Goal: Task Accomplishment & Management: Manage account settings

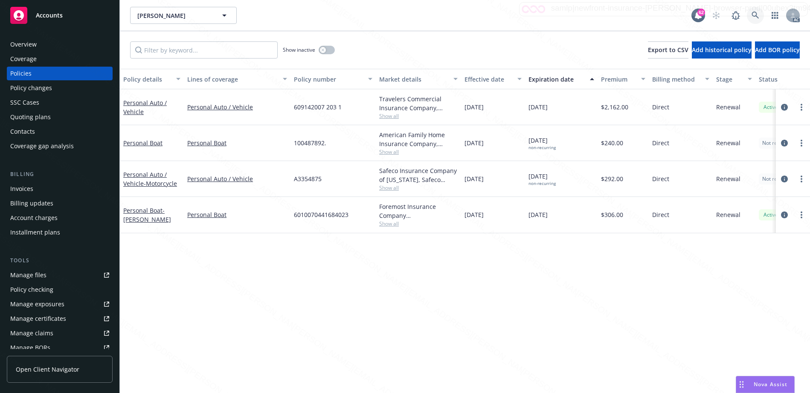
click at [752, 13] on icon at bounding box center [755, 15] width 7 height 7
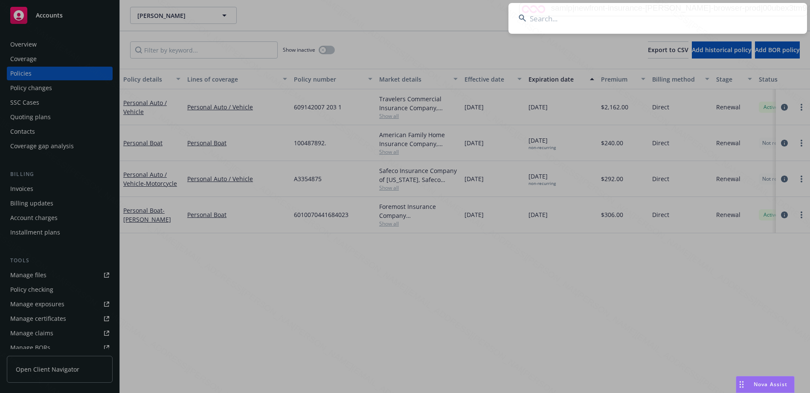
click at [669, 6] on input at bounding box center [658, 18] width 299 height 31
click at [648, 22] on input at bounding box center [658, 18] width 299 height 31
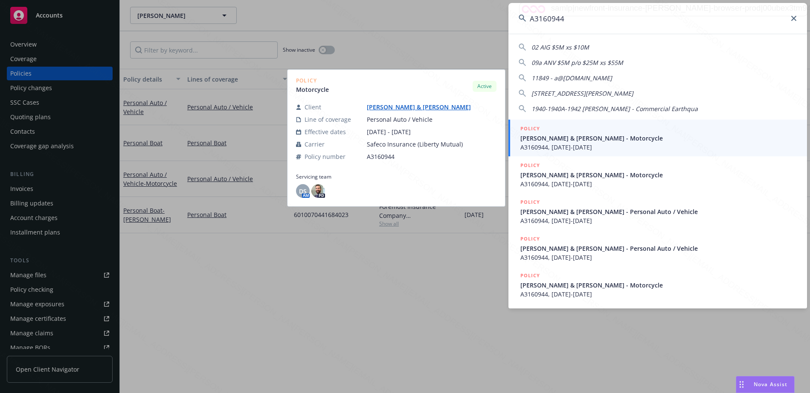
type input "A3160944"
click at [581, 144] on span "A3160944, 12/20/2024-12/20/2025" at bounding box center [659, 147] width 276 height 9
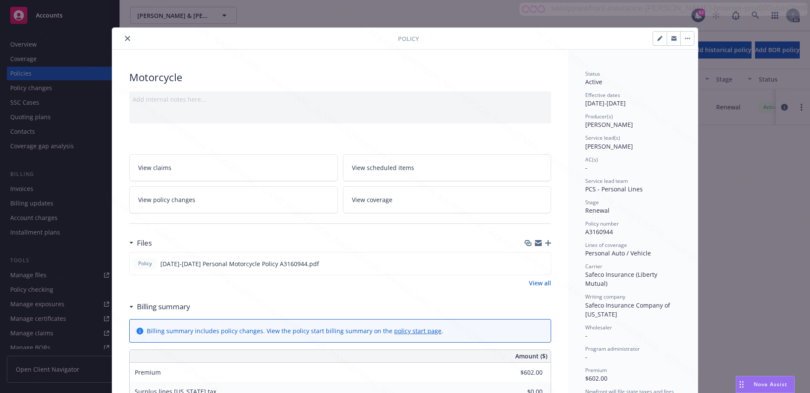
click at [129, 306] on icon at bounding box center [131, 307] width 4 height 2
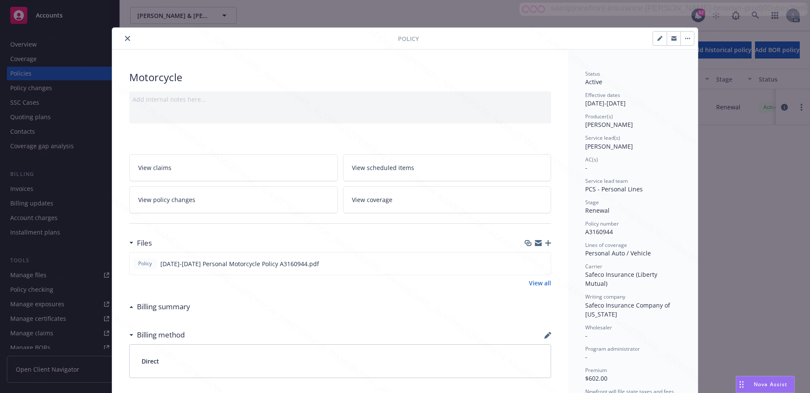
click at [205, 285] on div "View all" at bounding box center [340, 282] width 422 height 9
click at [125, 39] on icon "close" at bounding box center [127, 38] width 5 height 5
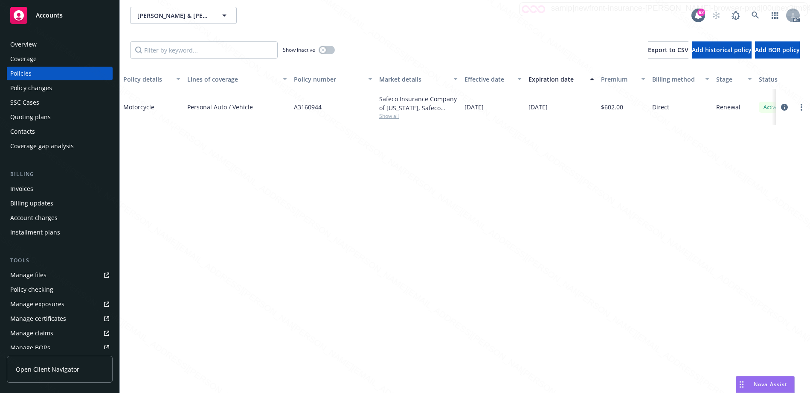
click at [41, 43] on div "Overview" at bounding box center [59, 45] width 99 height 14
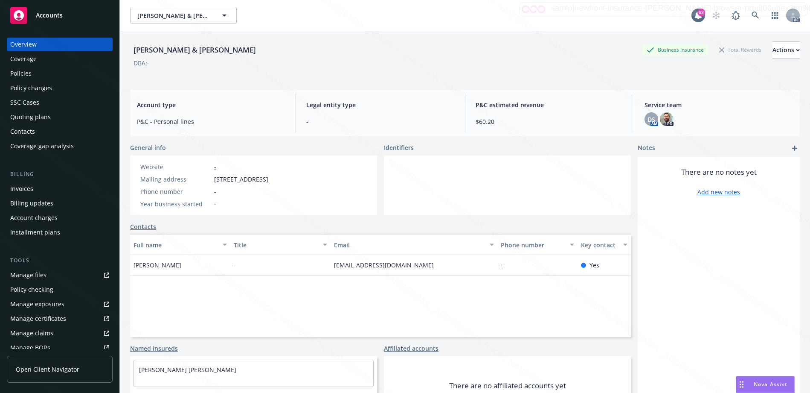
drag, startPoint x: 213, startPoint y: 180, endPoint x: 268, endPoint y: 176, distance: 54.4
click at [268, 176] on div "Mailing address 14729 Elmcroft Ave, Norwalk, CA, 90650" at bounding box center [204, 179] width 135 height 9
copy span "14729 Elmcroft Ave"
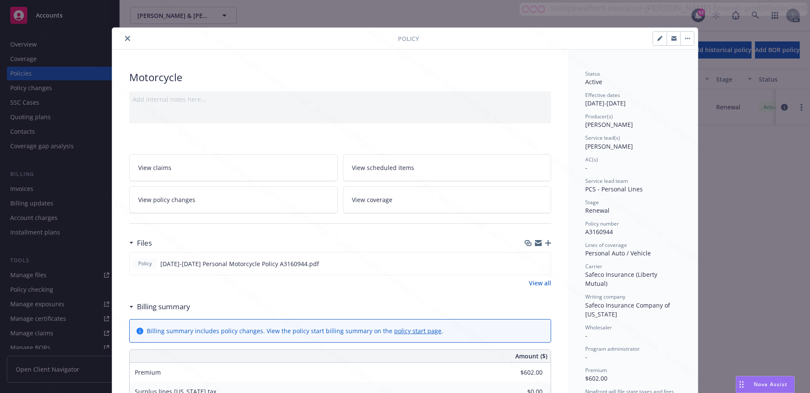
scroll to position [26, 0]
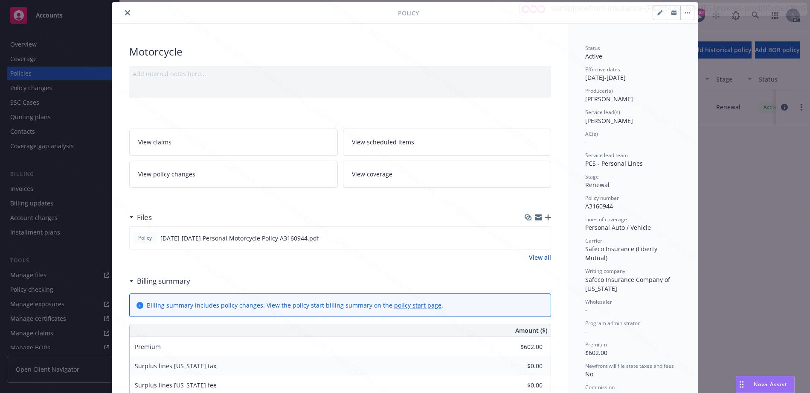
click at [130, 280] on icon at bounding box center [131, 281] width 3 height 2
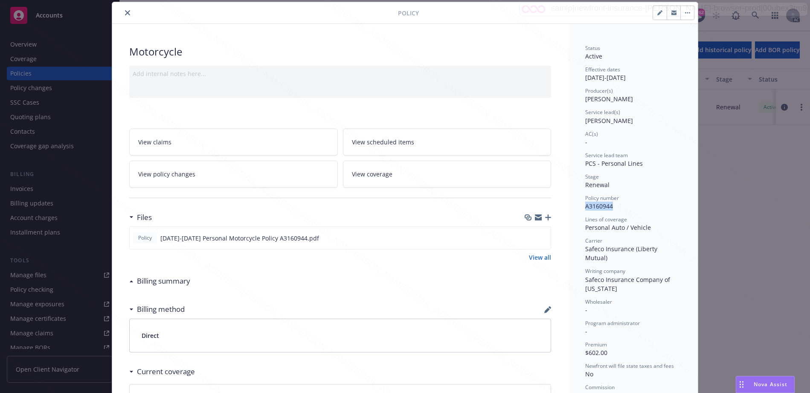
drag, startPoint x: 581, startPoint y: 206, endPoint x: 613, endPoint y: 203, distance: 32.1
click at [612, 204] on div "Status Active Effective dates 12/20/2024 - 12/20/2025 Producer(s) Kelsey Malone…" at bounding box center [633, 282] width 130 height 517
copy span "A3160944"
click at [526, 237] on icon "download file" at bounding box center [529, 236] width 6 height 5
drag, startPoint x: 579, startPoint y: 227, endPoint x: 650, endPoint y: 226, distance: 71.3
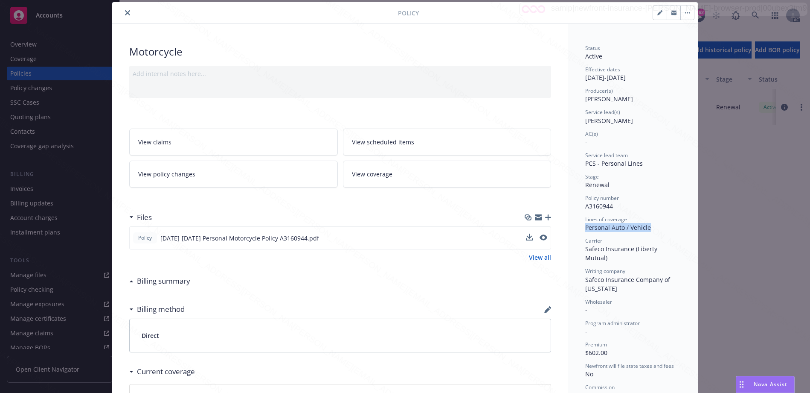
click at [650, 226] on div "Status Active Effective dates 12/20/2024 - 12/20/2025 Producer(s) Kelsey Malone…" at bounding box center [633, 282] width 130 height 517
copy div "Personal Auto / Vehicle"
click at [685, 14] on button "button" at bounding box center [688, 13] width 14 height 14
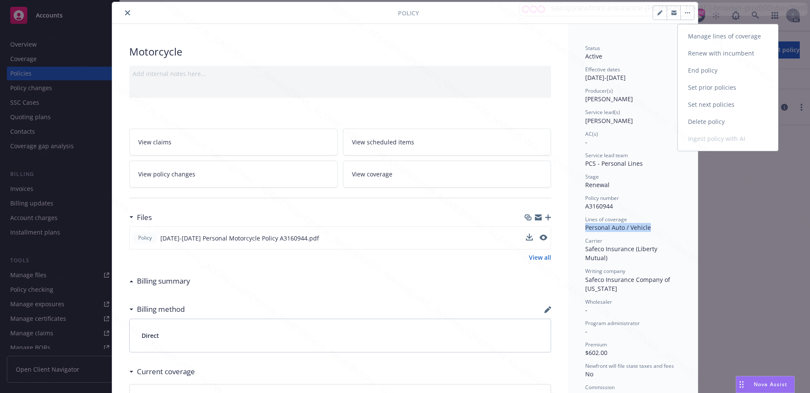
click at [694, 76] on link "End policy" at bounding box center [728, 70] width 100 height 17
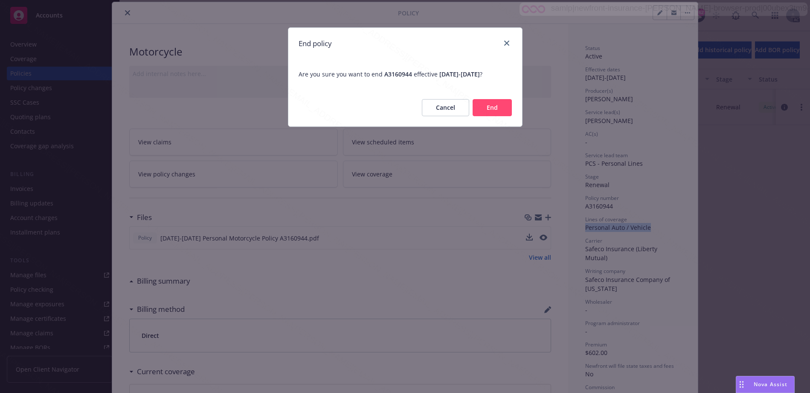
click at [478, 106] on button "End" at bounding box center [492, 107] width 39 height 17
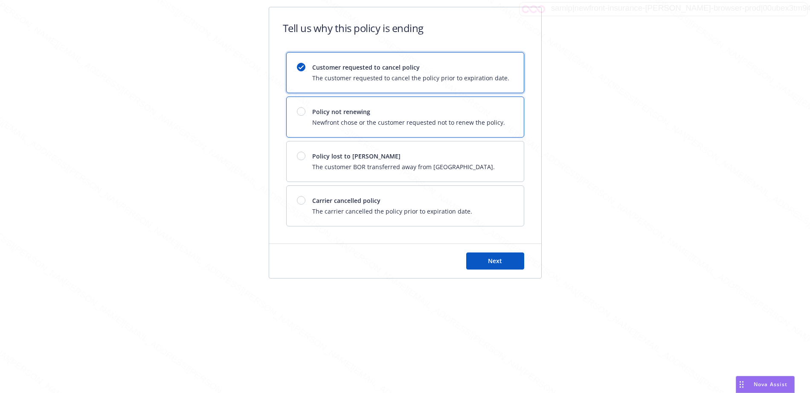
click at [478, 105] on div "Policy not renewing Newfront chose or the customer requested not to renew the p…" at bounding box center [405, 117] width 237 height 40
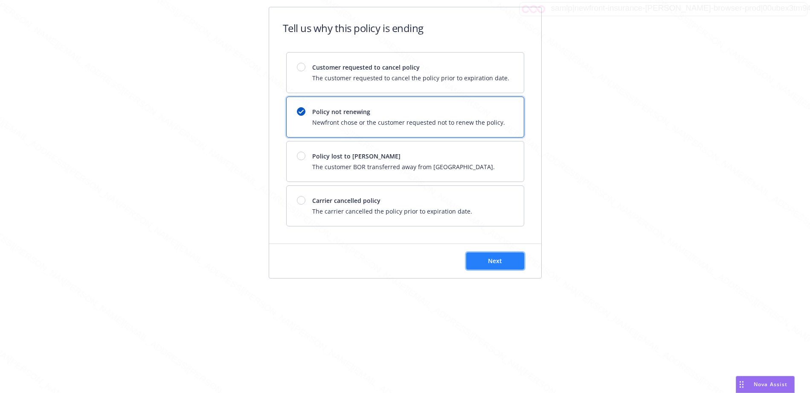
click at [476, 259] on button "Next" at bounding box center [495, 260] width 58 height 17
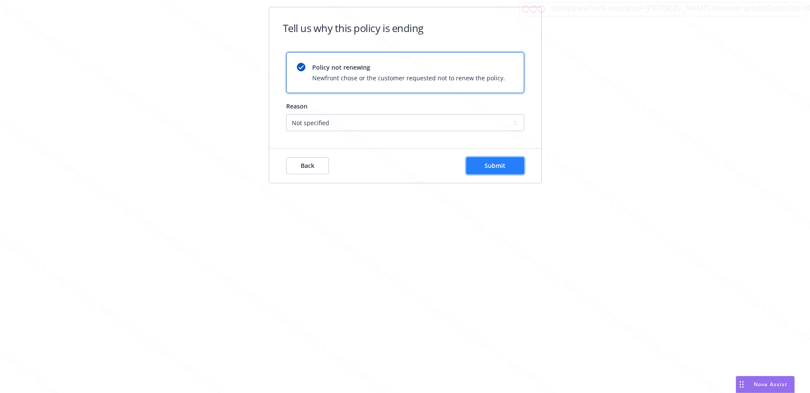
click at [478, 169] on button "Submit" at bounding box center [495, 165] width 58 height 17
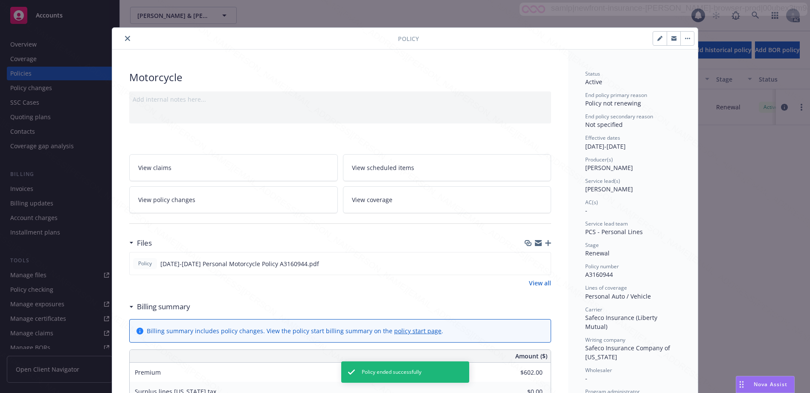
scroll to position [26, 0]
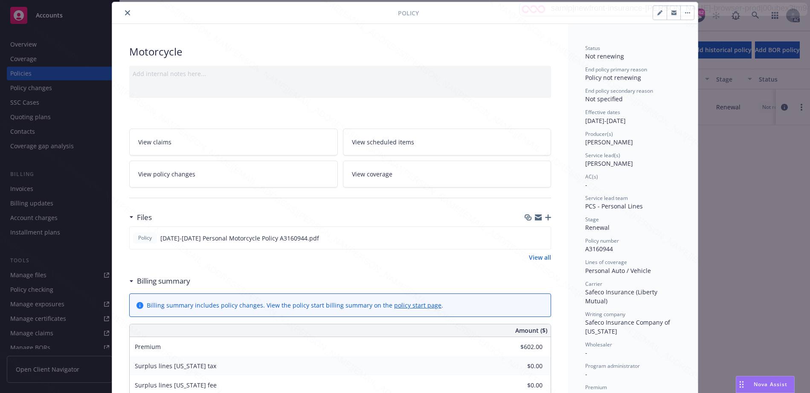
click at [128, 12] on button "close" at bounding box center [127, 13] width 10 height 10
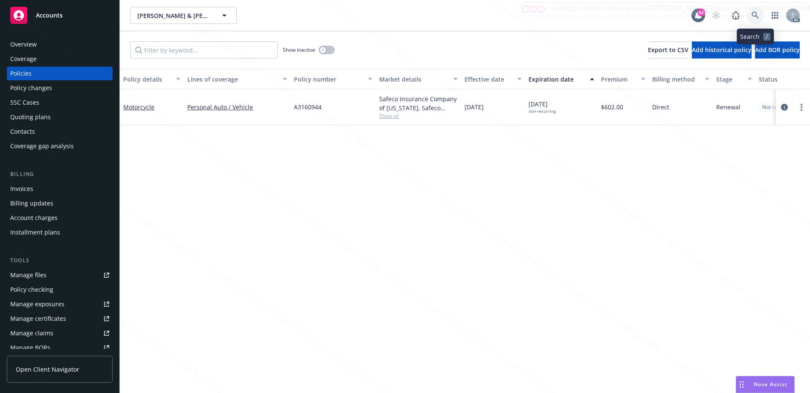
click at [750, 16] on link at bounding box center [755, 15] width 17 height 17
click at [558, 27] on div "Romero, Joseph & Denise Romero, Joseph & Denise 62 AC" at bounding box center [465, 15] width 690 height 31
click at [750, 13] on link at bounding box center [755, 15] width 17 height 17
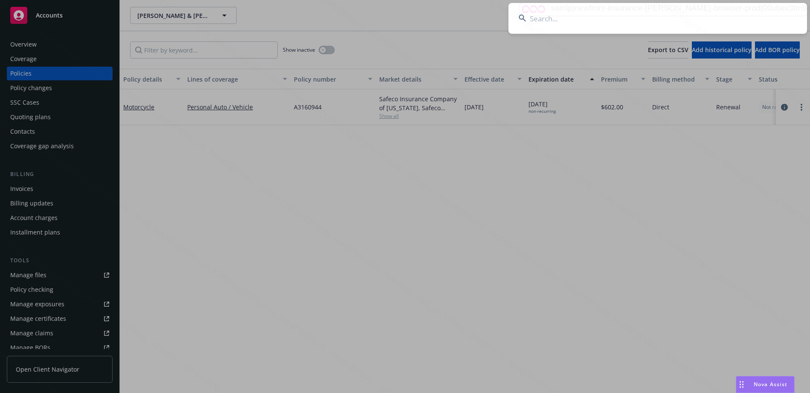
click at [585, 20] on input at bounding box center [658, 18] width 299 height 31
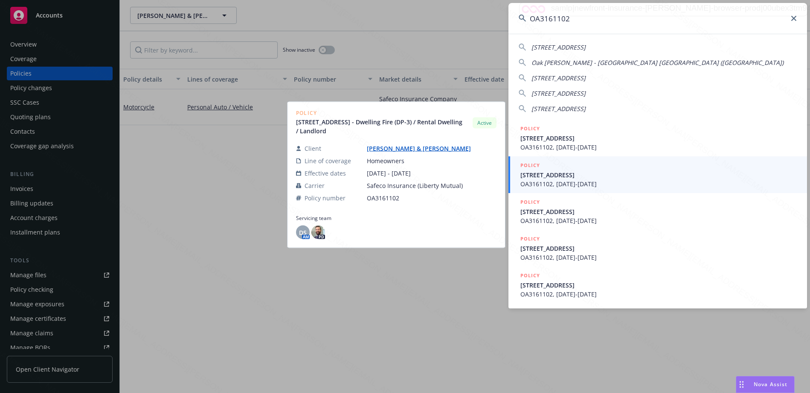
type input "OA3161102"
click at [571, 183] on span "OA3161102, 12/21/2024-12/21/2025" at bounding box center [659, 183] width 276 height 9
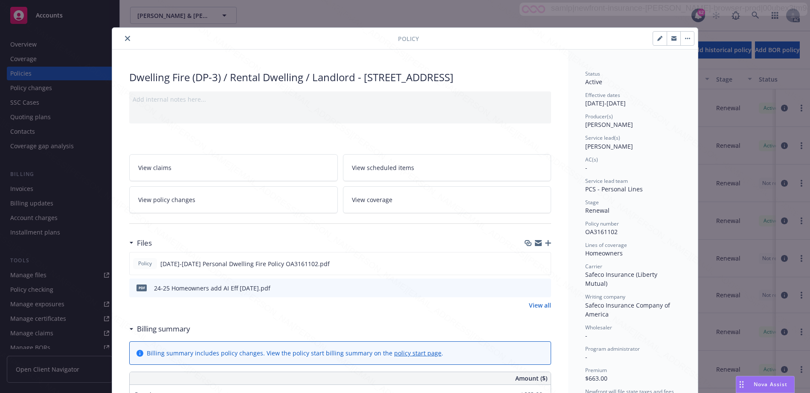
click at [129, 334] on div "Billing summary" at bounding box center [159, 328] width 61 height 11
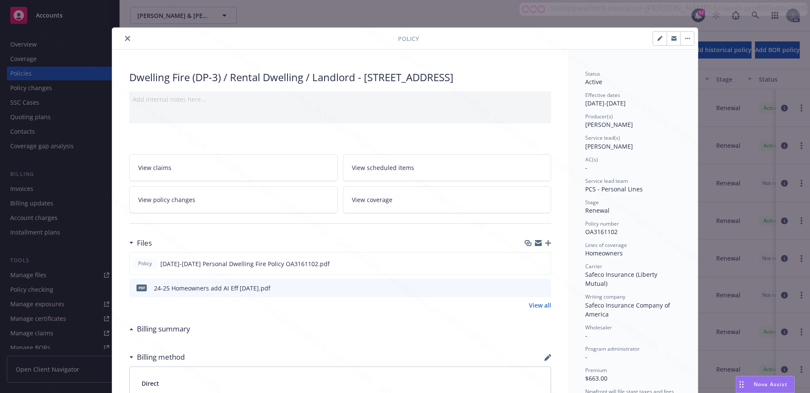
click at [230, 213] on link "View policy changes" at bounding box center [233, 199] width 209 height 27
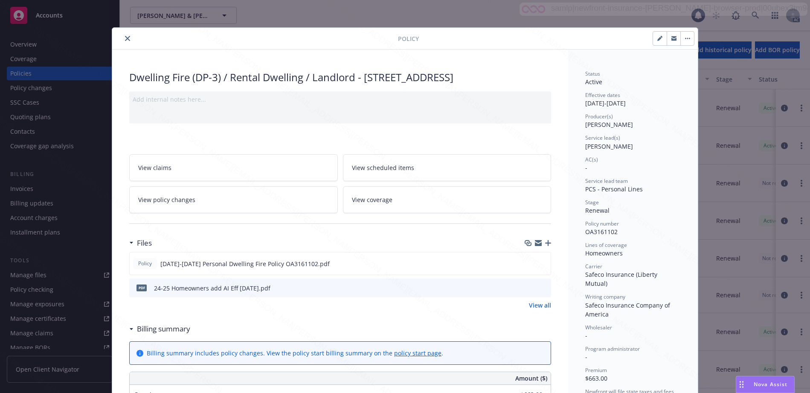
scroll to position [26, 0]
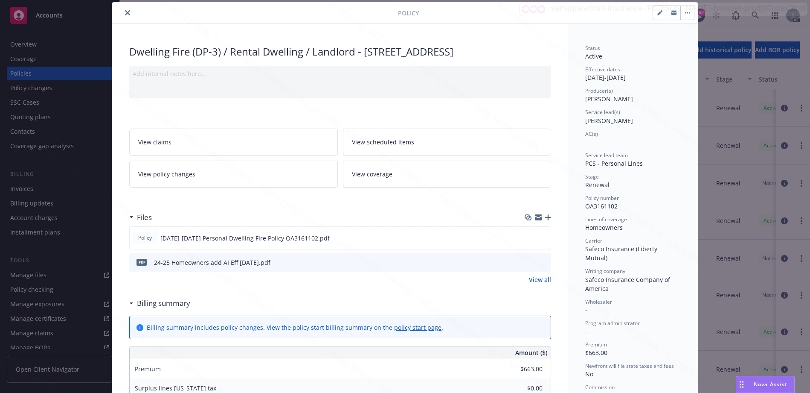
click at [130, 304] on icon at bounding box center [131, 303] width 4 height 2
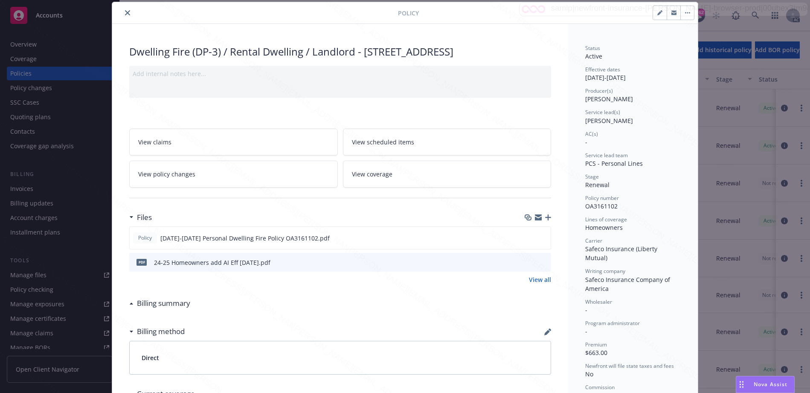
click at [125, 12] on icon "close" at bounding box center [127, 12] width 5 height 5
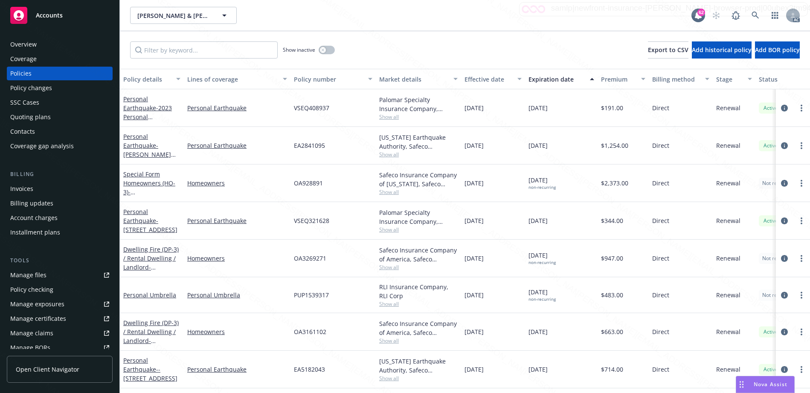
click at [32, 41] on div "Overview" at bounding box center [23, 45] width 26 height 14
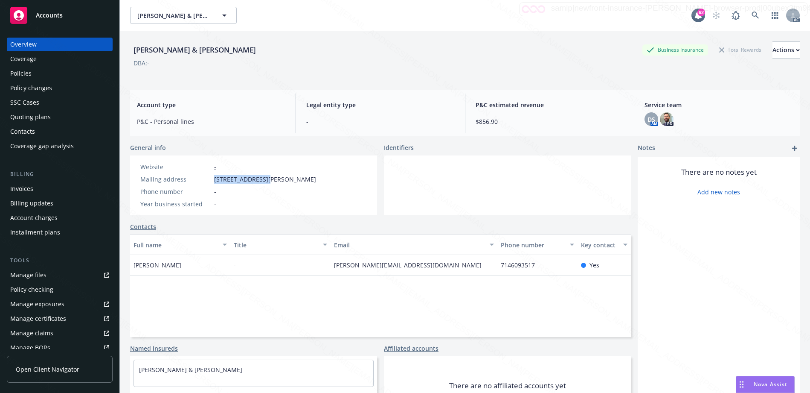
drag, startPoint x: 214, startPoint y: 180, endPoint x: 267, endPoint y: 177, distance: 53.0
click at [267, 177] on span "10162 Meredith Dr, Huntington Beach, CA, 92646" at bounding box center [265, 179] width 102 height 9
copy span "10162 Meredith Dr"
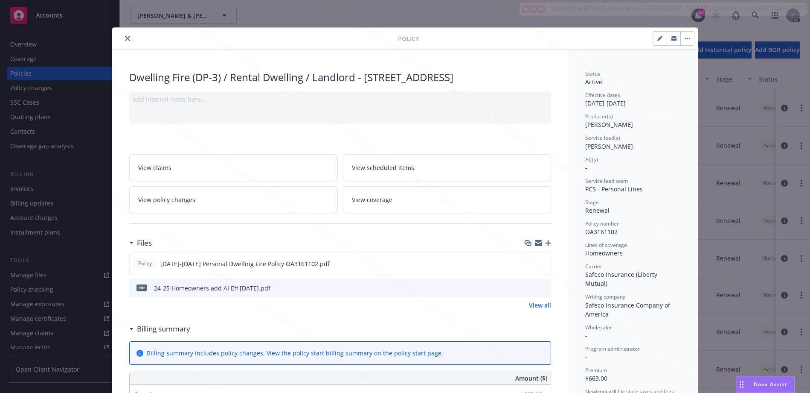
scroll to position [26, 0]
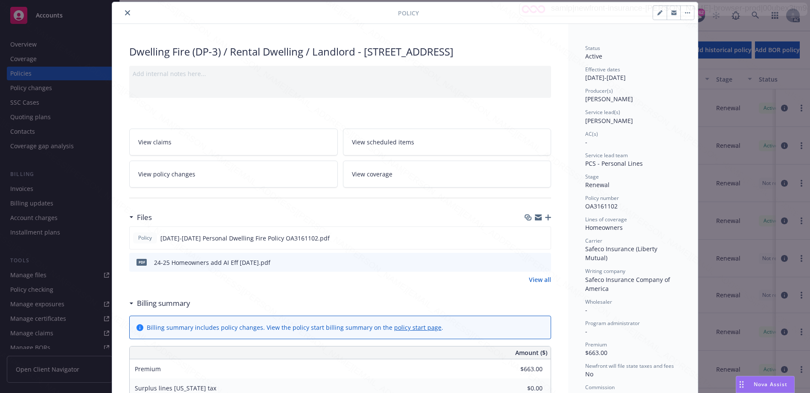
click at [130, 304] on icon at bounding box center [131, 303] width 3 height 2
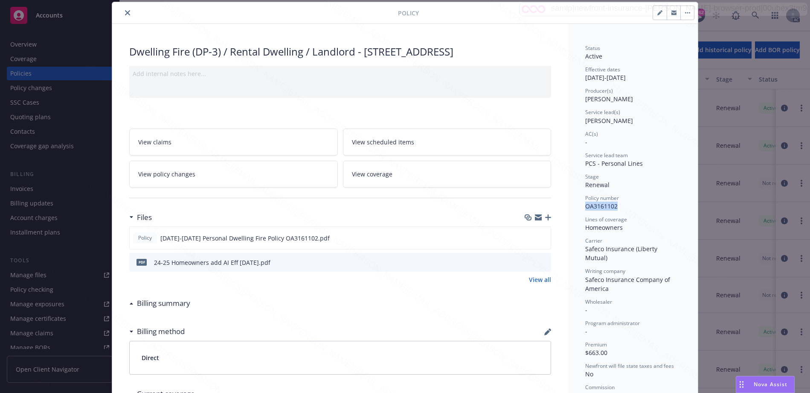
drag, startPoint x: 581, startPoint y: 208, endPoint x: 620, endPoint y: 209, distance: 38.8
click at [620, 209] on div "Status Active Effective dates 12/21/2024 - 12/21/2025 Producer(s) Kelsey Malone…" at bounding box center [633, 293] width 130 height 539
copy span "OA3161102"
click at [236, 187] on link "View policy changes" at bounding box center [233, 173] width 209 height 27
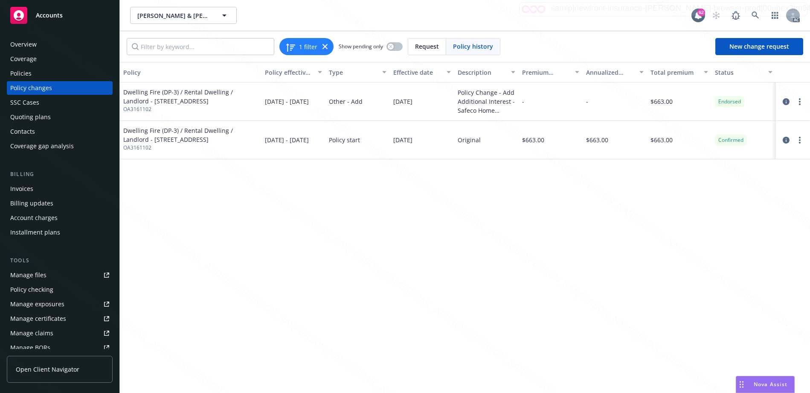
drag, startPoint x: 392, startPoint y: 107, endPoint x: 426, endPoint y: 107, distance: 34.6
click at [426, 107] on div "03/20/2025" at bounding box center [422, 101] width 64 height 38
copy span "03/20/2025"
drag, startPoint x: 501, startPoint y: 96, endPoint x: 504, endPoint y: 114, distance: 18.2
click at [504, 114] on div "Policy Change - Add Additional Interest - Safeco Home OA3161102" at bounding box center [487, 101] width 58 height 27
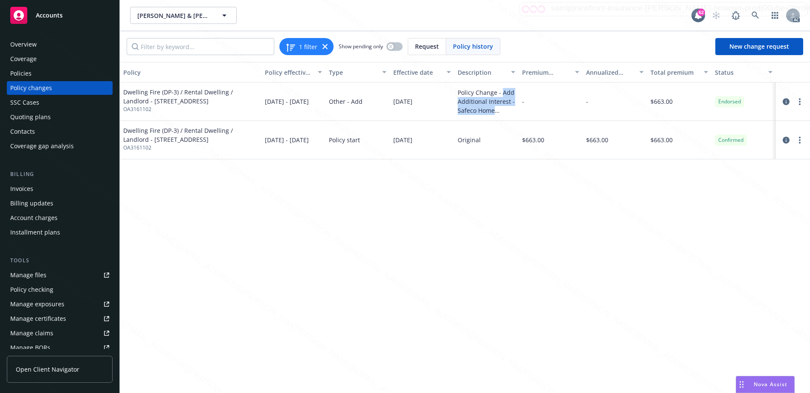
copy div "Add Additional Interest - Safeco Home"
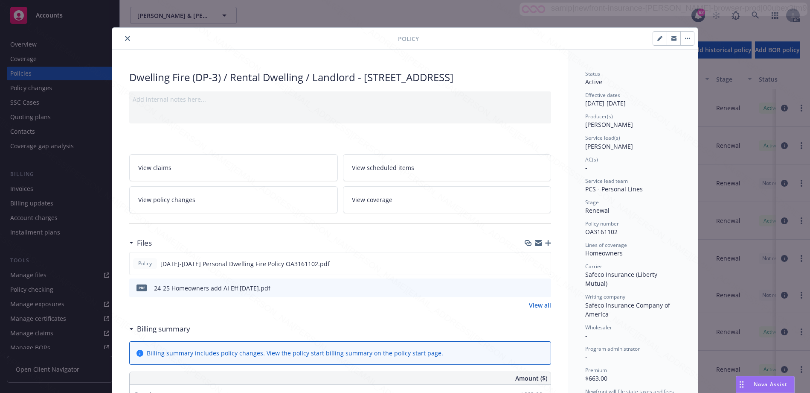
scroll to position [26, 0]
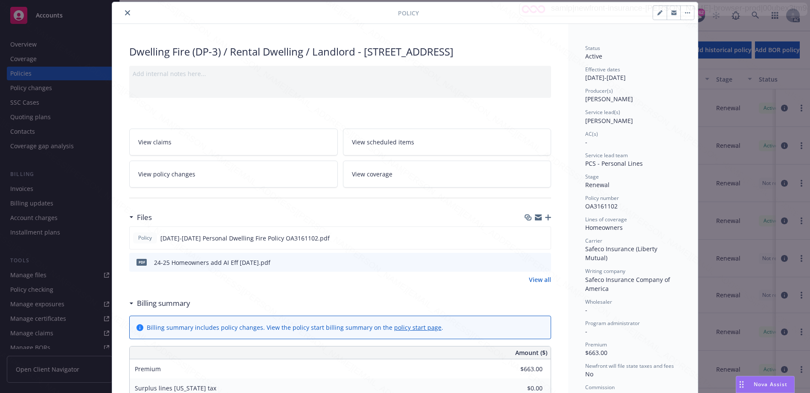
click at [130, 304] on icon at bounding box center [131, 303] width 3 height 2
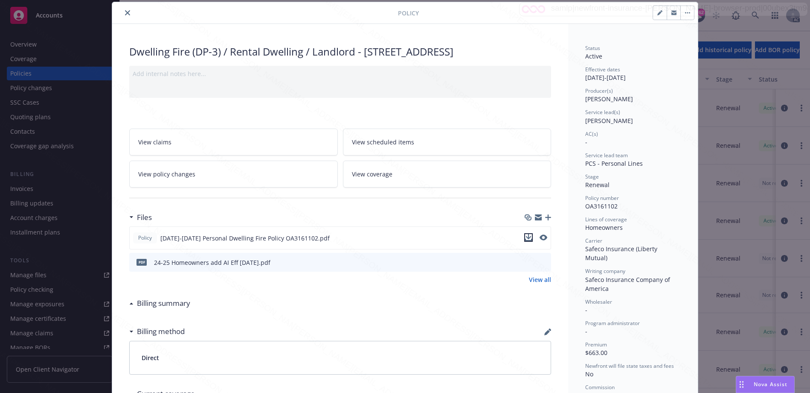
click at [525, 241] on icon "download file" at bounding box center [528, 237] width 7 height 7
click at [527, 263] on icon "download file" at bounding box center [530, 260] width 6 height 5
drag, startPoint x: 579, startPoint y: 228, endPoint x: 620, endPoint y: 229, distance: 41.4
click at [620, 229] on div "Status Active Effective dates 12/21/2024 - 12/21/2025 Producer(s) Kelsey Malone…" at bounding box center [633, 293] width 130 height 539
copy div "Homeowners"
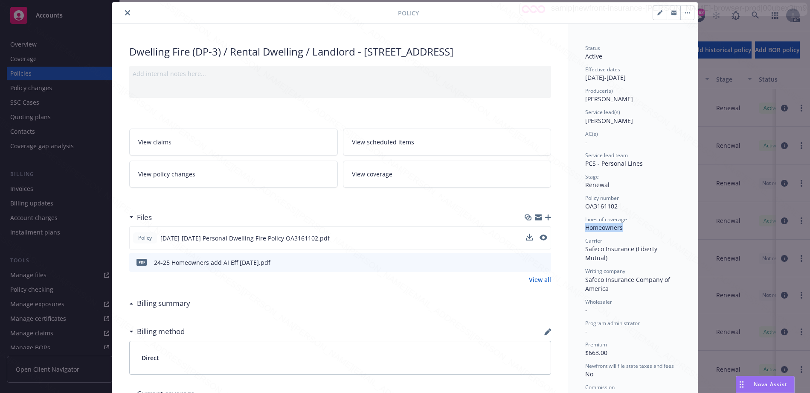
click at [262, 187] on link "View policy changes" at bounding box center [233, 173] width 209 height 27
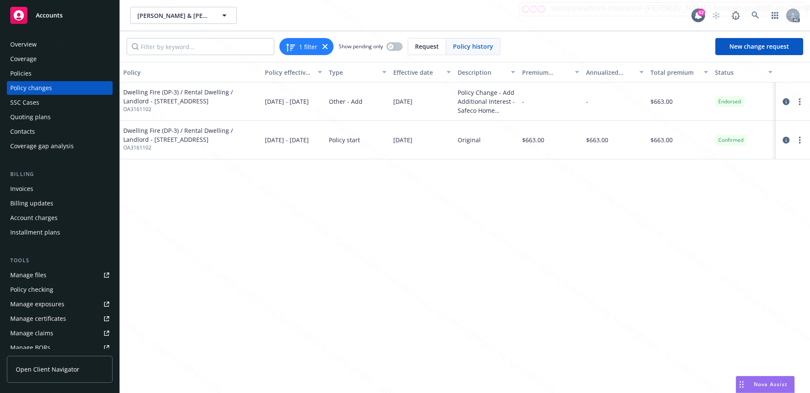
drag, startPoint x: 392, startPoint y: 106, endPoint x: 427, endPoint y: 107, distance: 35.0
click at [427, 107] on div "03/20/2025" at bounding box center [422, 101] width 64 height 38
copy span "03/20/2025"
drag, startPoint x: 502, startPoint y: 96, endPoint x: 495, endPoint y: 115, distance: 20.1
click at [495, 115] on div "Policy Change - Add Additional Interest - Safeco Home OA3161102" at bounding box center [487, 101] width 58 height 27
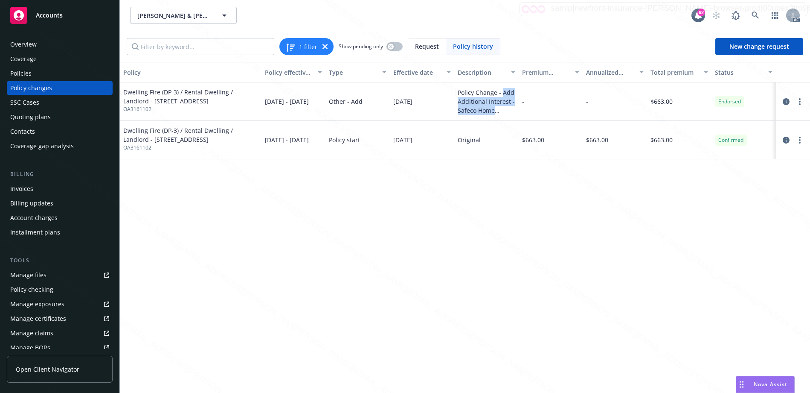
copy div "Add Additional Interest - Safeco Home"
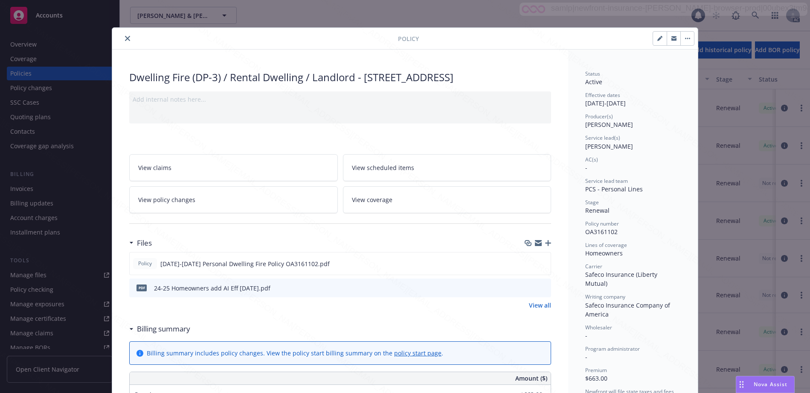
scroll to position [26, 0]
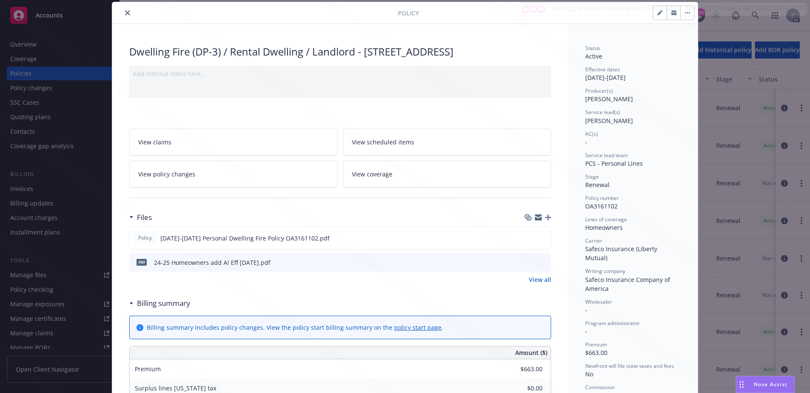
click at [682, 15] on button "button" at bounding box center [688, 13] width 14 height 14
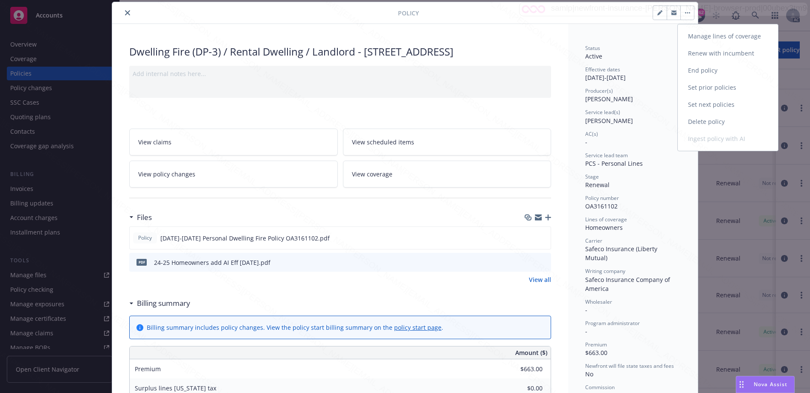
click at [691, 69] on link "End policy" at bounding box center [728, 70] width 100 height 17
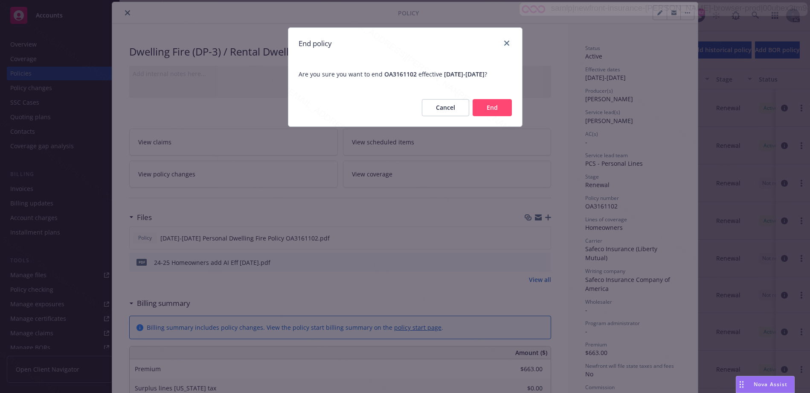
click at [480, 125] on div "Cancel End" at bounding box center [405, 108] width 234 height 38
click at [482, 116] on button "End" at bounding box center [492, 107] width 39 height 17
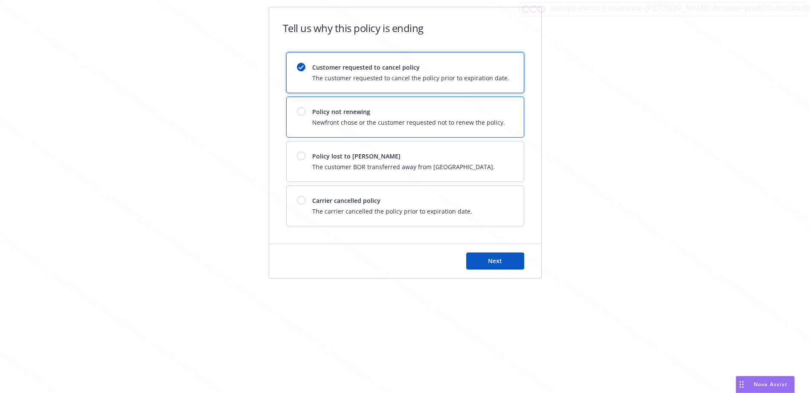
click at [332, 130] on div "Policy not renewing Newfront chose or the customer requested not to renew the p…" at bounding box center [405, 117] width 237 height 40
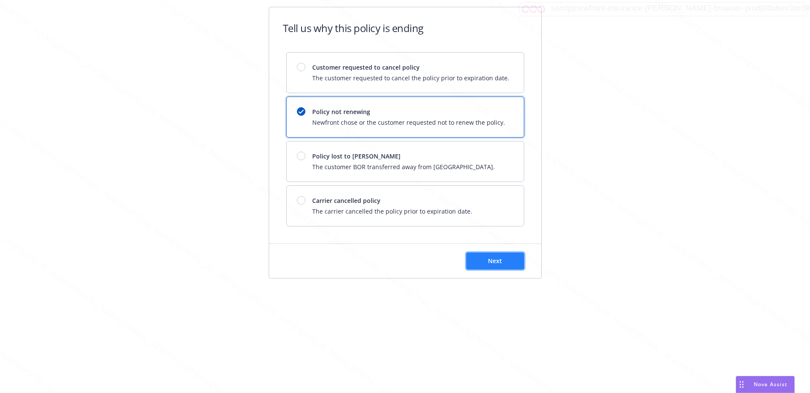
click at [483, 266] on button "Next" at bounding box center [495, 260] width 58 height 17
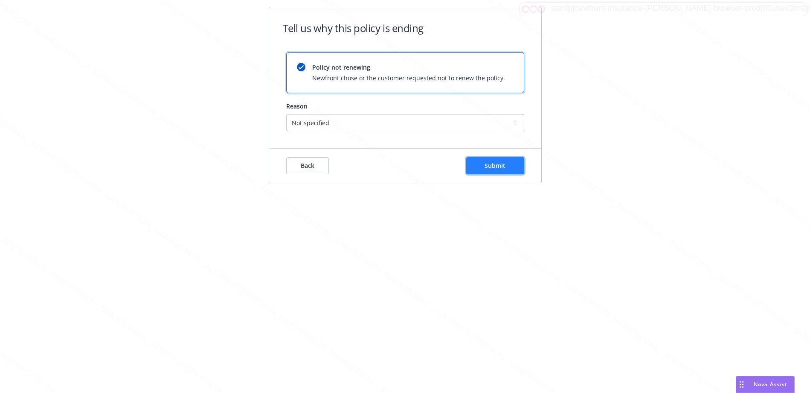
click at [484, 164] on button "Submit" at bounding box center [495, 165] width 58 height 17
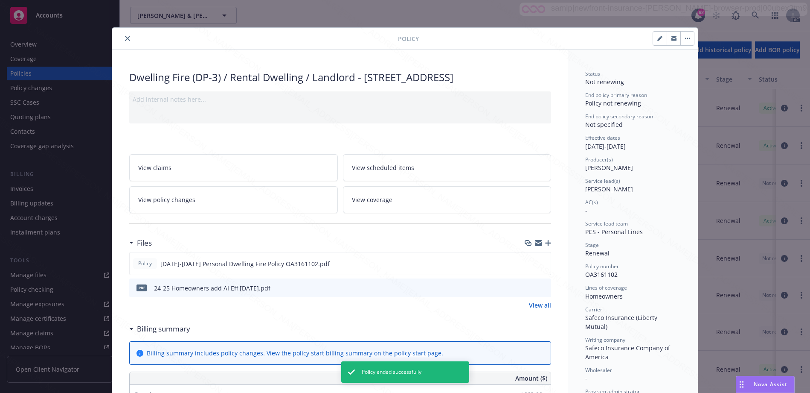
scroll to position [26, 0]
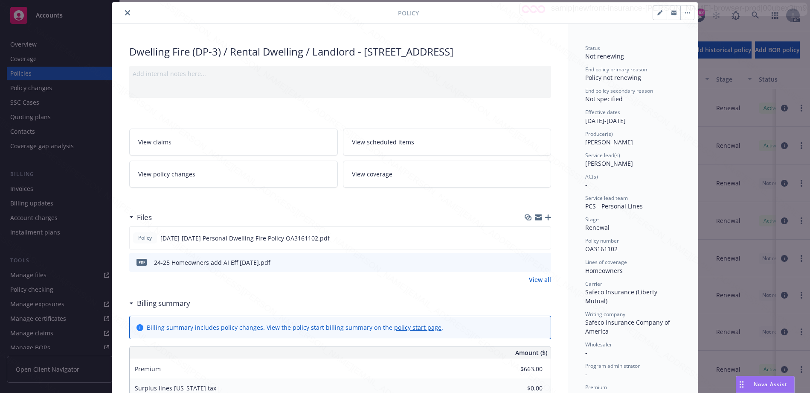
click at [125, 15] on icon "close" at bounding box center [127, 12] width 5 height 5
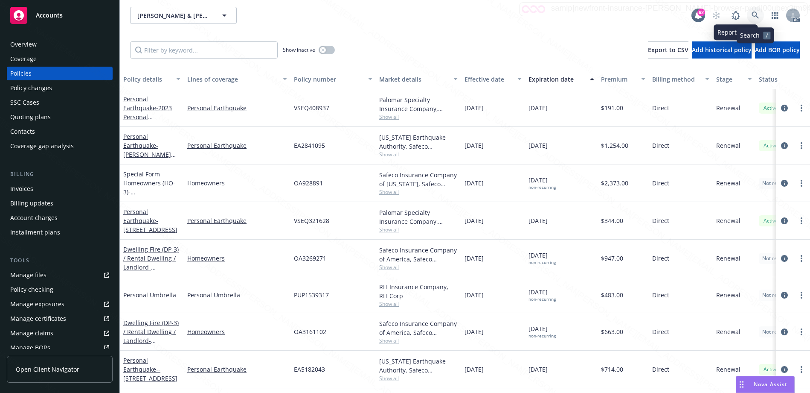
click at [753, 14] on icon at bounding box center [756, 16] width 8 height 8
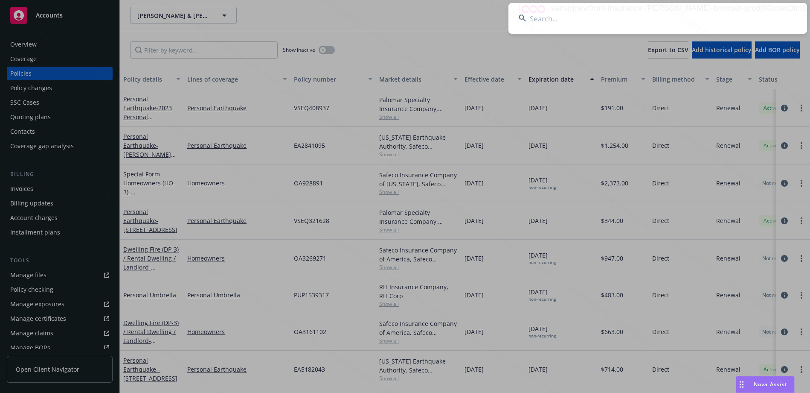
click at [602, 21] on input at bounding box center [658, 18] width 299 height 31
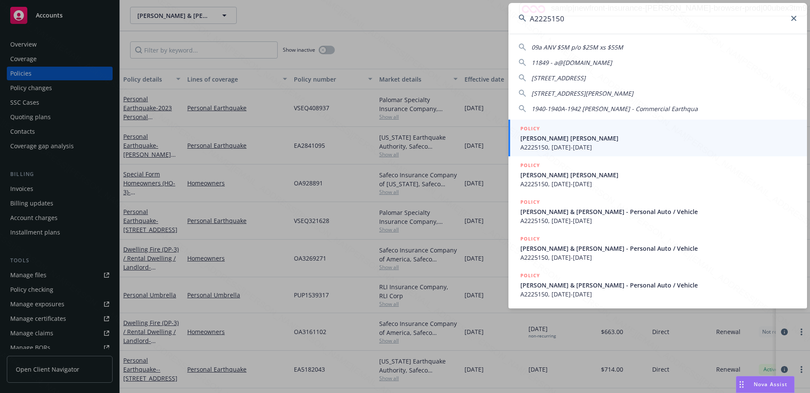
type input "A2225150"
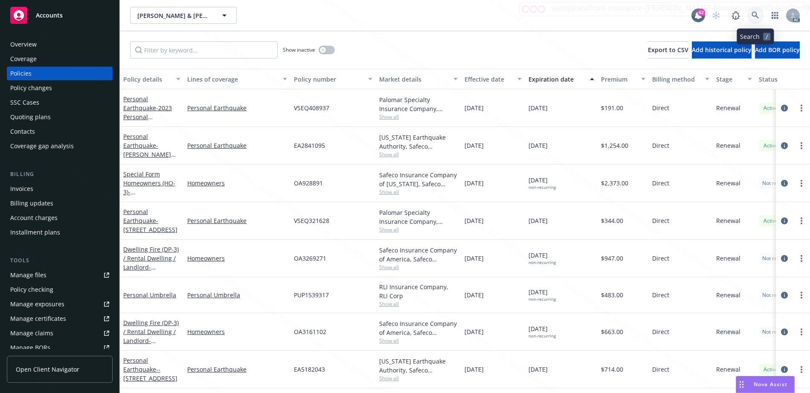
click at [754, 17] on icon at bounding box center [756, 16] width 8 height 8
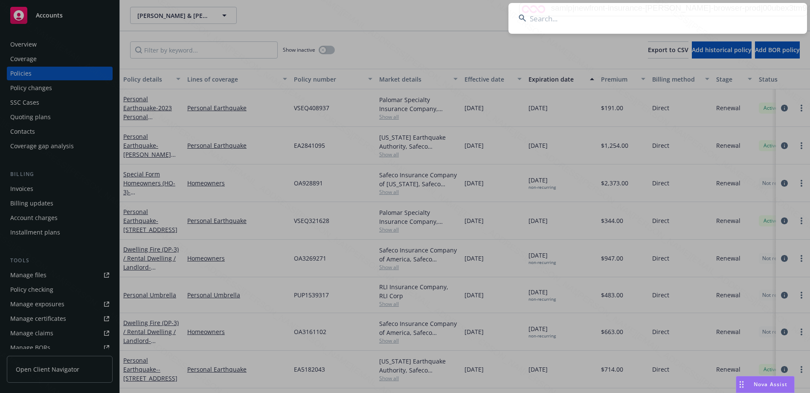
click at [609, 26] on input at bounding box center [658, 18] width 299 height 31
type input "A2225150"
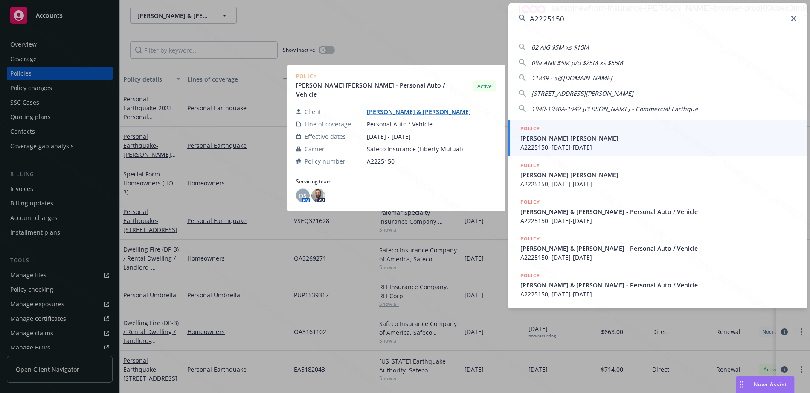
click at [552, 144] on span "A2225150, 06/21/2025-12/21/2025" at bounding box center [659, 147] width 276 height 9
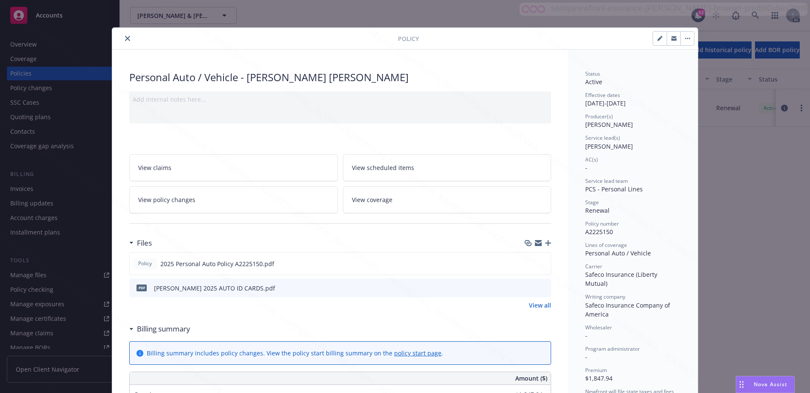
click at [129, 329] on div "Billing summary" at bounding box center [159, 328] width 61 height 11
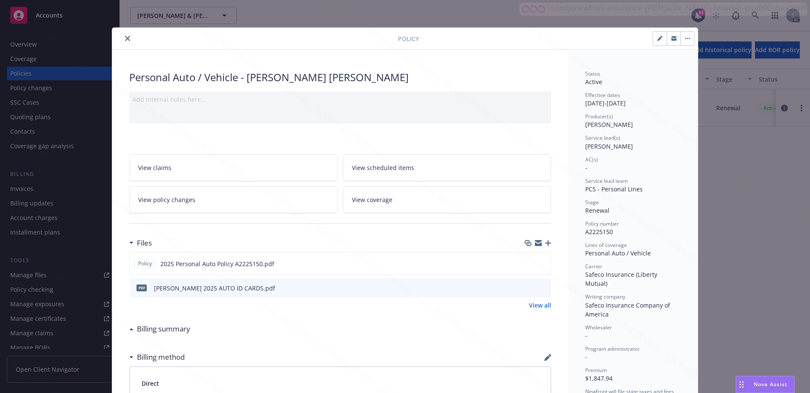
click at [212, 207] on link "View policy changes" at bounding box center [233, 199] width 209 height 27
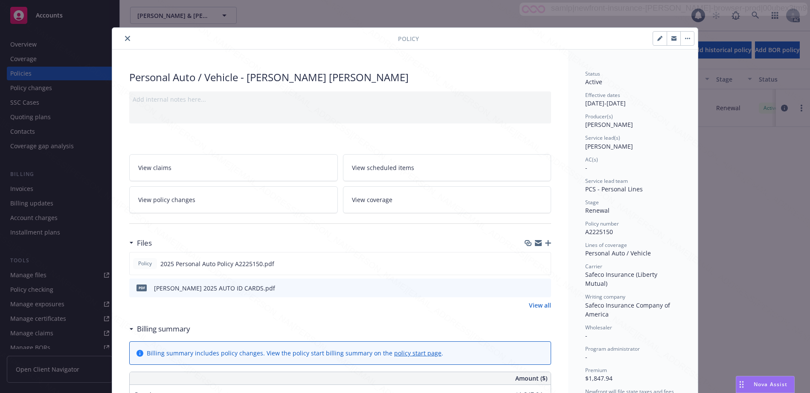
scroll to position [26, 0]
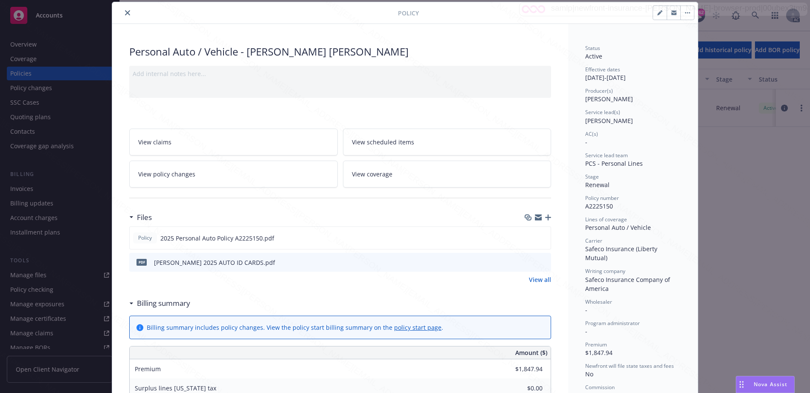
click at [122, 14] on button "close" at bounding box center [127, 13] width 10 height 10
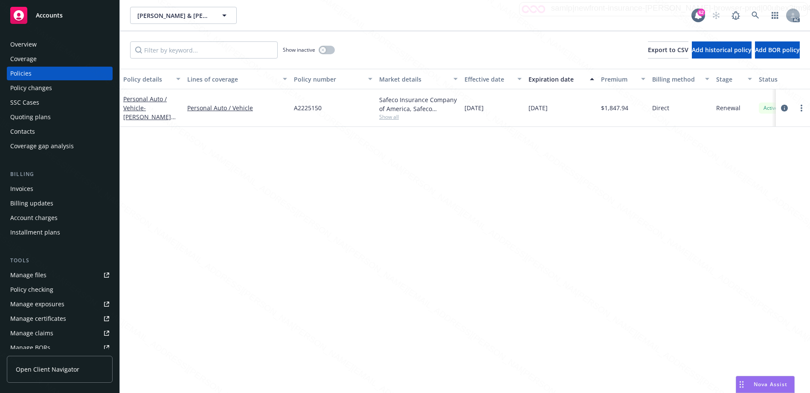
click at [36, 44] on div "Overview" at bounding box center [23, 45] width 26 height 14
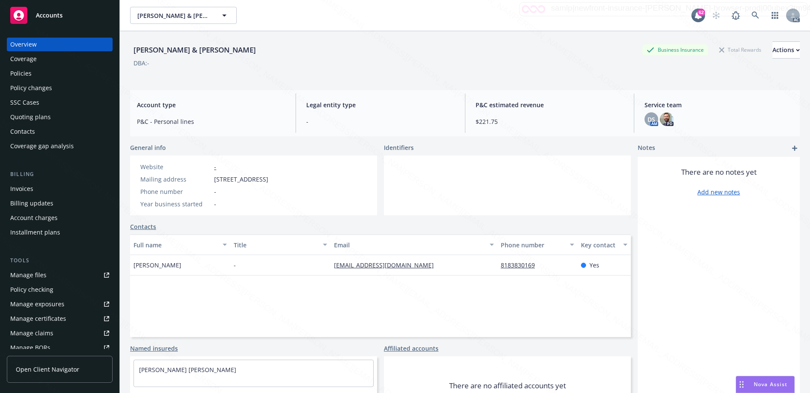
drag, startPoint x: 215, startPoint y: 180, endPoint x: 280, endPoint y: 182, distance: 65.3
click at [268, 182] on span "18123 W Terra Verde PL, Canyon Country, CA, 91387-1835" at bounding box center [241, 179] width 54 height 9
copy span "18123 W Terra Verde PL"
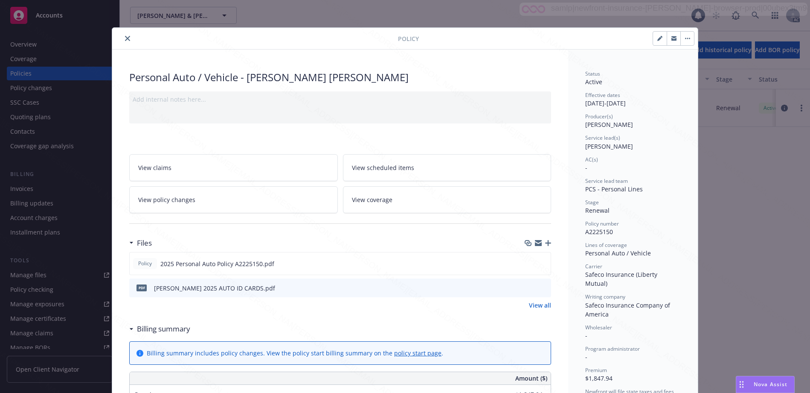
scroll to position [26, 0]
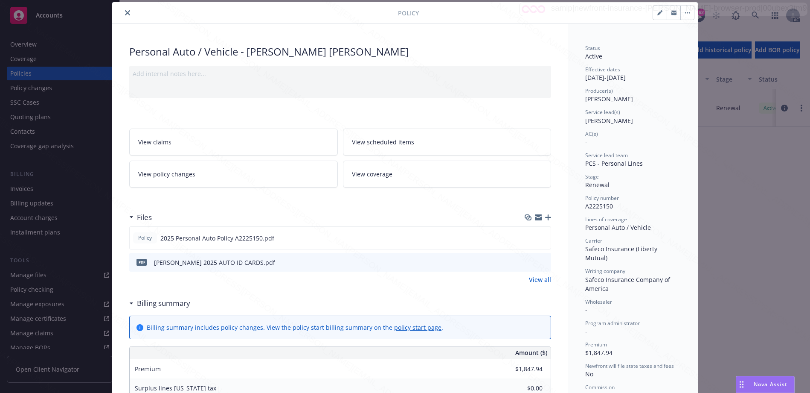
click at [129, 302] on icon at bounding box center [131, 303] width 4 height 2
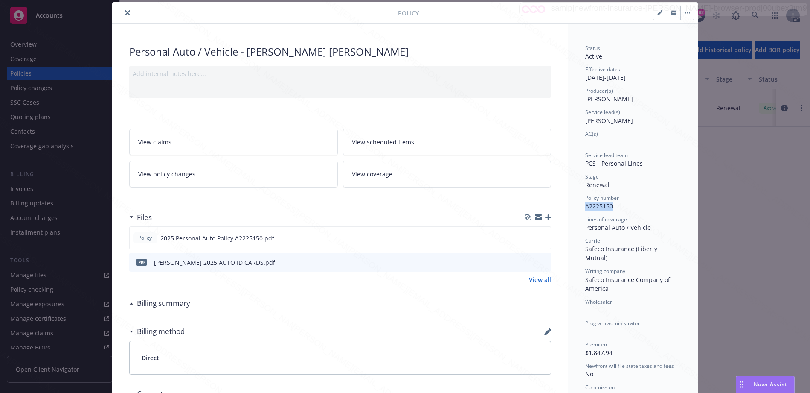
drag, startPoint x: 578, startPoint y: 205, endPoint x: 618, endPoint y: 207, distance: 39.7
click at [618, 207] on div "Status Active Effective dates 06/21/2025 - 12/21/2025 Producer(s) Kelsey Malone…" at bounding box center [633, 293] width 130 height 539
copy span "A2225150"
click at [528, 237] on icon "download file" at bounding box center [528, 237] width 7 height 7
drag, startPoint x: 582, startPoint y: 225, endPoint x: 646, endPoint y: 226, distance: 64.4
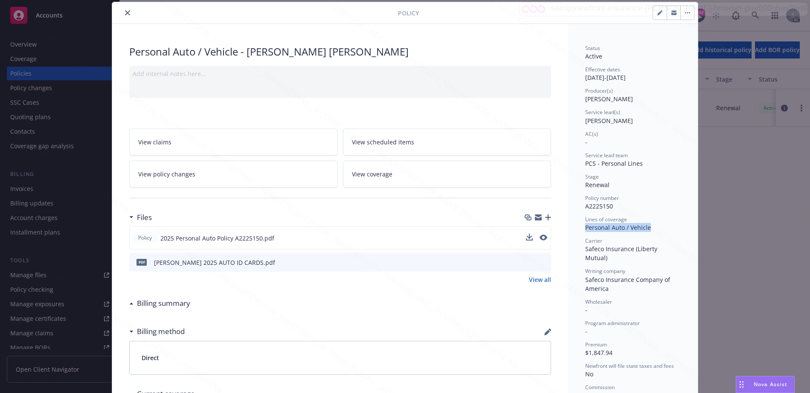
click at [646, 226] on div "Personal Auto / Vehicle" at bounding box center [633, 227] width 96 height 9
copy div "Personal Auto / Vehicle"
click at [685, 16] on button "button" at bounding box center [688, 13] width 14 height 14
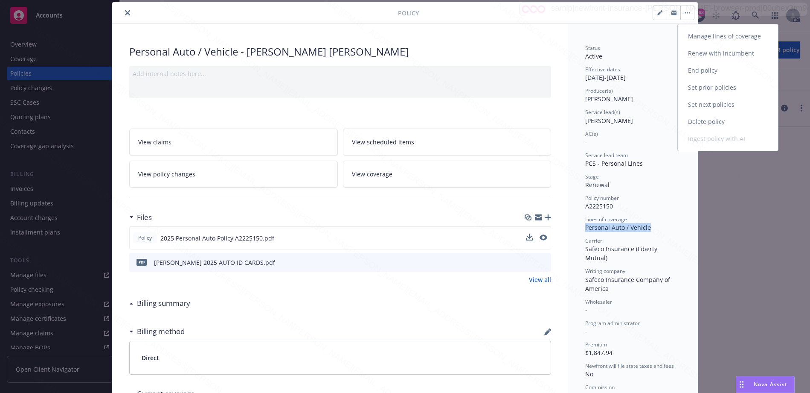
click at [689, 70] on link "End policy" at bounding box center [728, 70] width 100 height 17
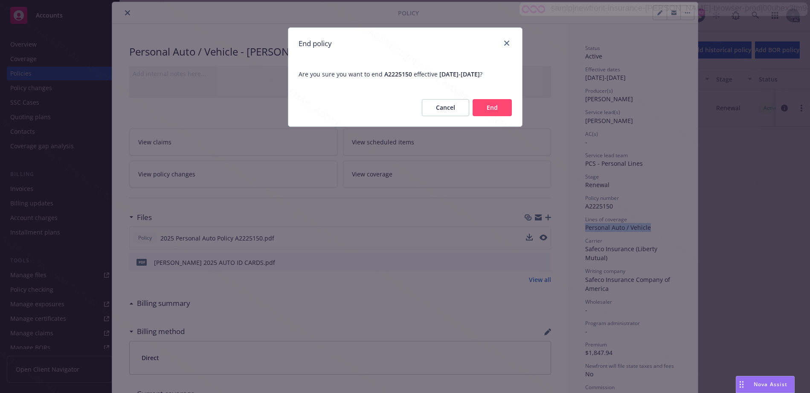
click at [501, 108] on button "End" at bounding box center [492, 107] width 39 height 17
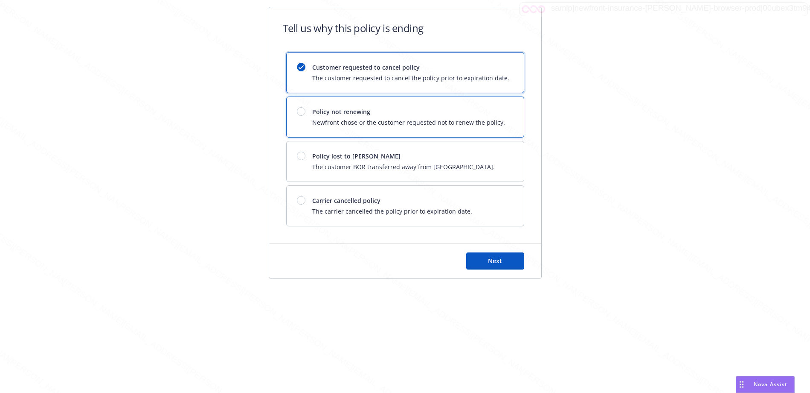
click at [401, 111] on span "Policy not renewing" at bounding box center [408, 111] width 193 height 9
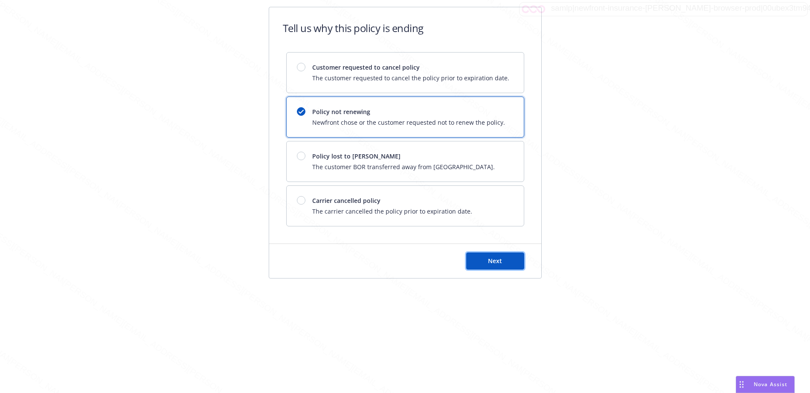
click at [477, 261] on button "Next" at bounding box center [495, 260] width 58 height 17
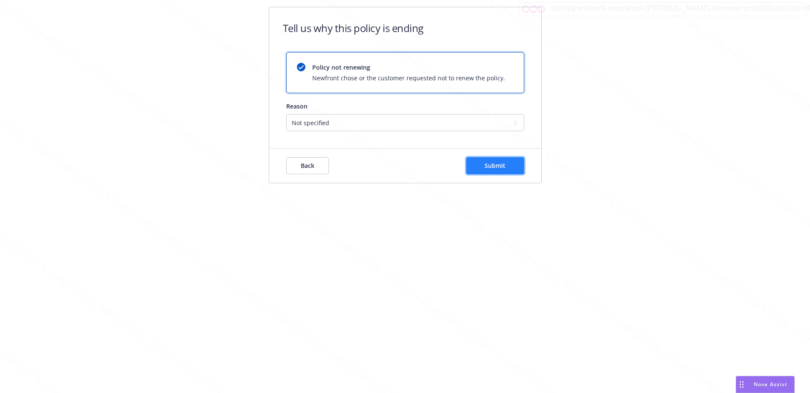
click at [480, 166] on button "Submit" at bounding box center [495, 165] width 58 height 17
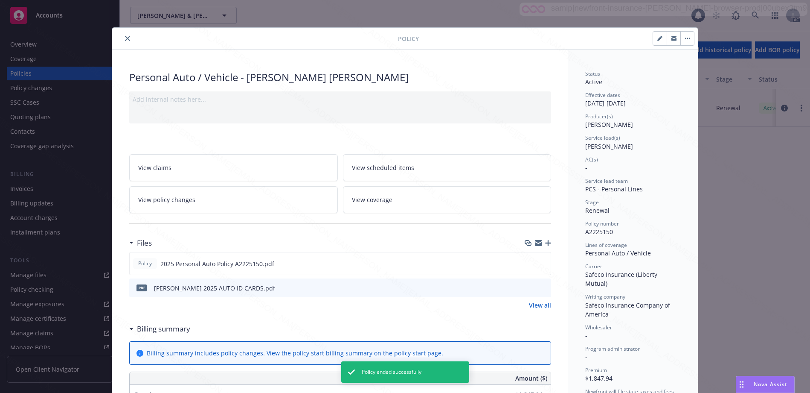
scroll to position [26, 0]
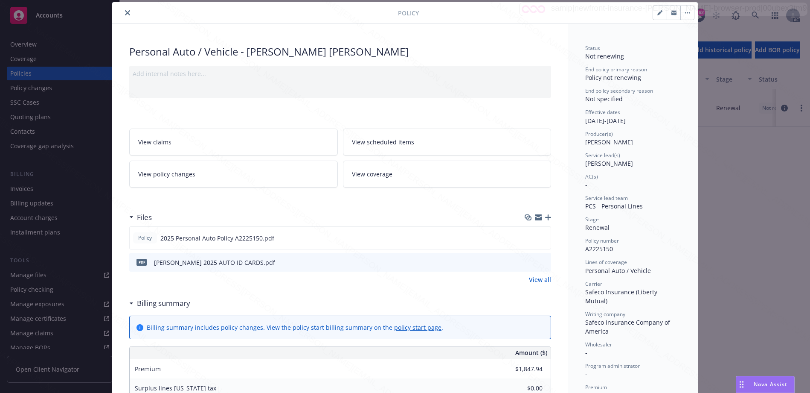
click at [126, 13] on icon "close" at bounding box center [127, 12] width 5 height 5
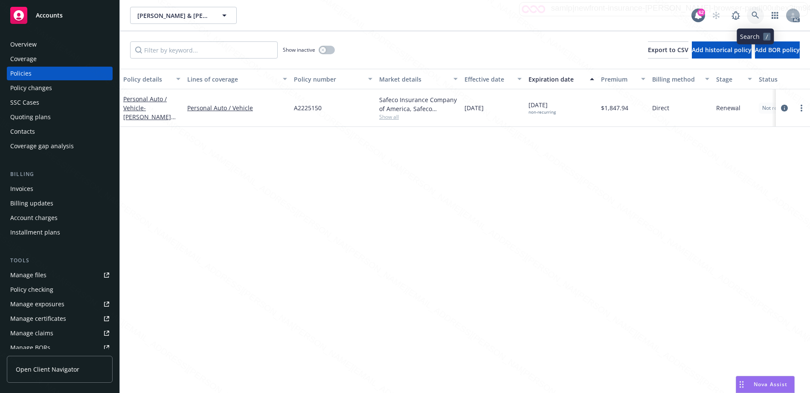
click at [753, 11] on link at bounding box center [755, 15] width 17 height 17
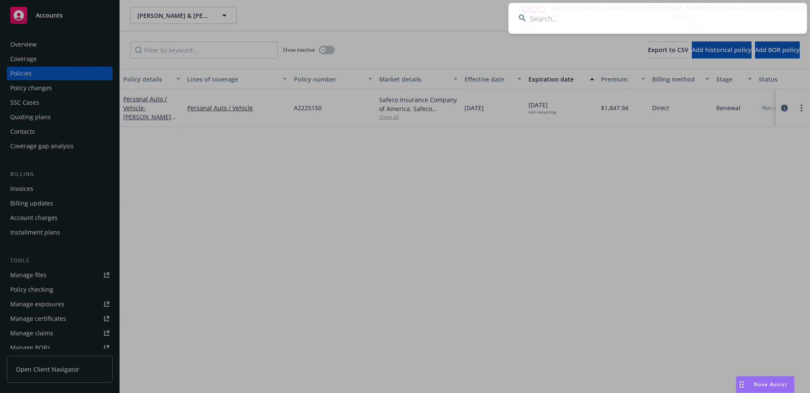
click at [625, 25] on input at bounding box center [658, 18] width 299 height 31
type input "OA3670266"
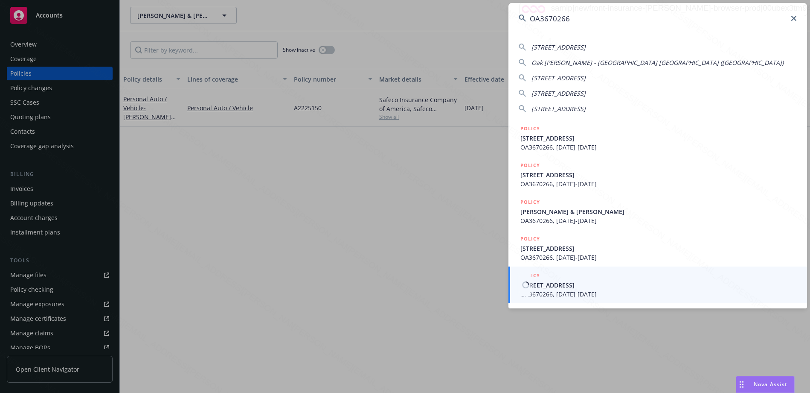
click at [556, 282] on span "1541 WINTERGREEN PL APT A COSTA MESA, CA 92626-2585" at bounding box center [659, 284] width 276 height 9
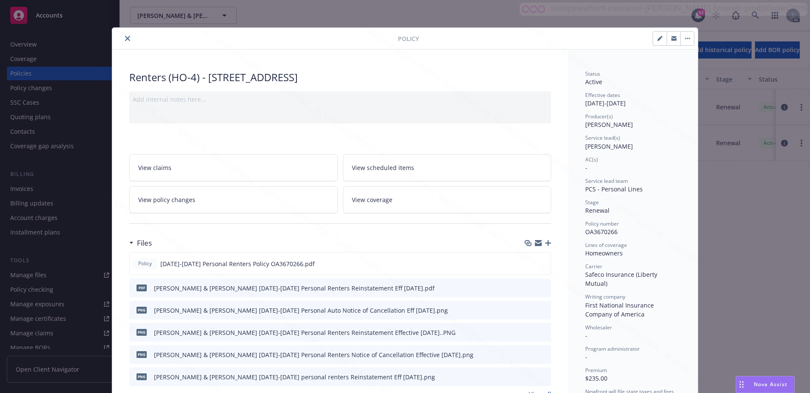
click at [257, 208] on link "View policy changes" at bounding box center [233, 199] width 209 height 27
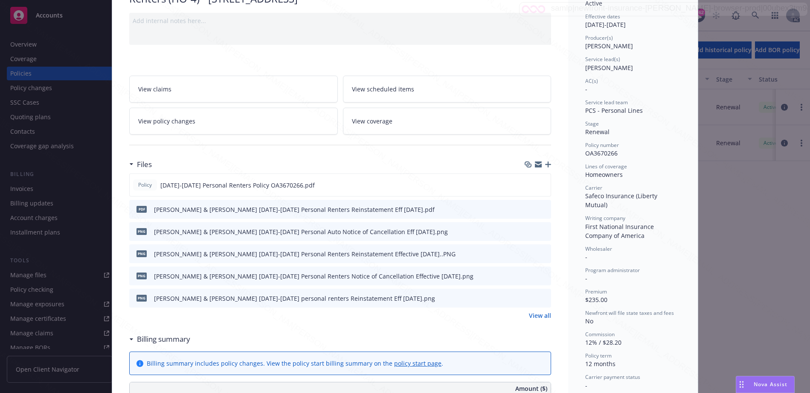
scroll to position [84, 0]
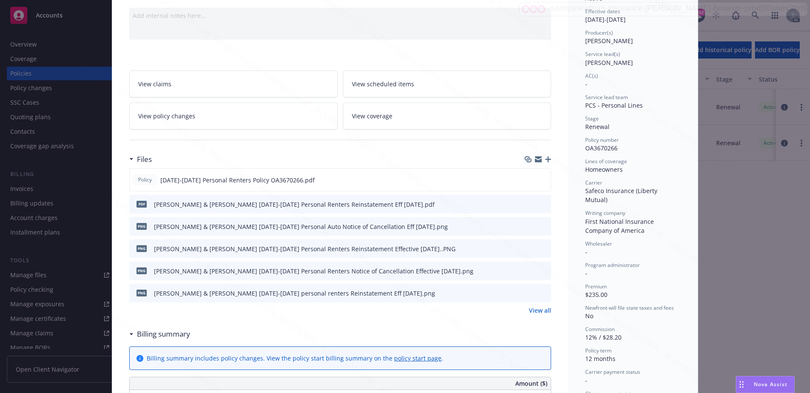
click at [134, 333] on div "Billing summary" at bounding box center [162, 333] width 57 height 11
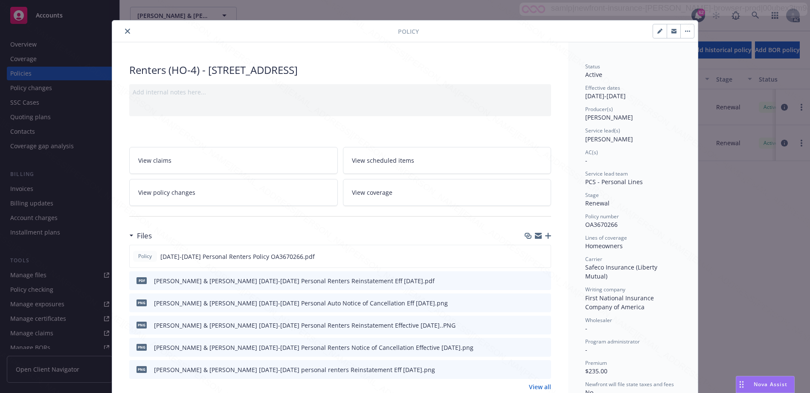
scroll to position [0, 0]
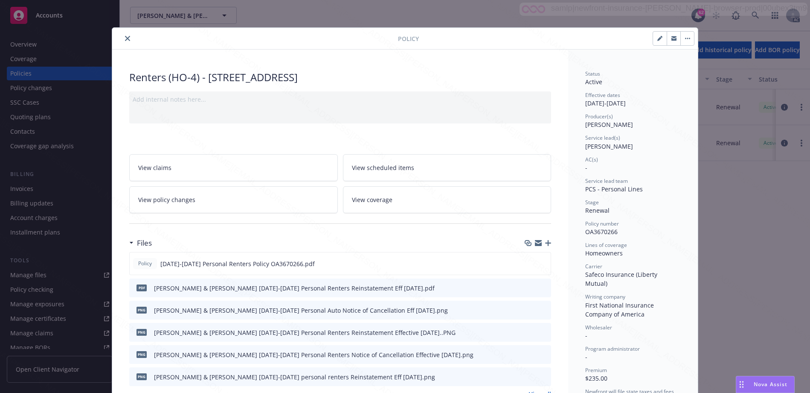
click at [125, 41] on button "close" at bounding box center [127, 38] width 10 height 10
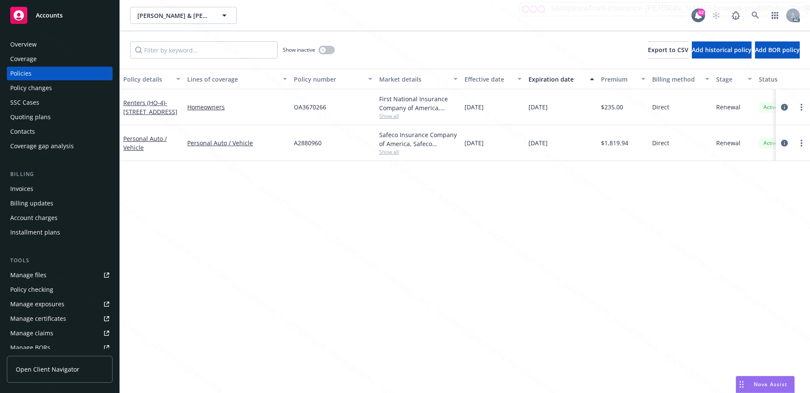
click at [24, 43] on div "Overview" at bounding box center [23, 45] width 26 height 14
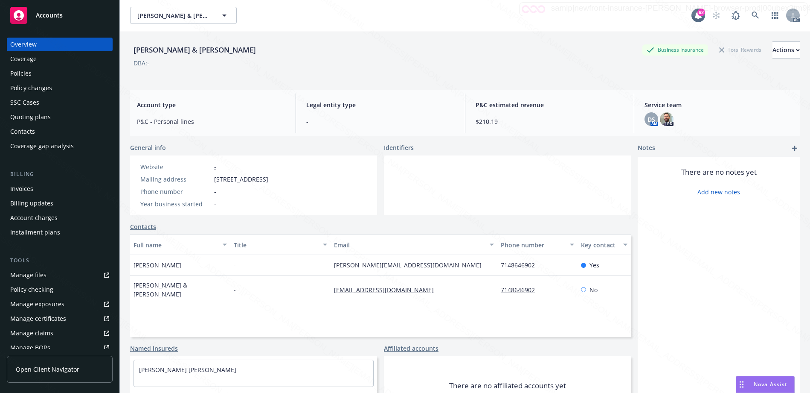
drag, startPoint x: 215, startPoint y: 178, endPoint x: 288, endPoint y: 176, distance: 73.0
click at [268, 176] on span "1541 Wintergreen Pl Apt A, Costa Mesa, CA, 92626" at bounding box center [241, 179] width 54 height 9
copy span "1541 Wintergreen Pl Apt A"
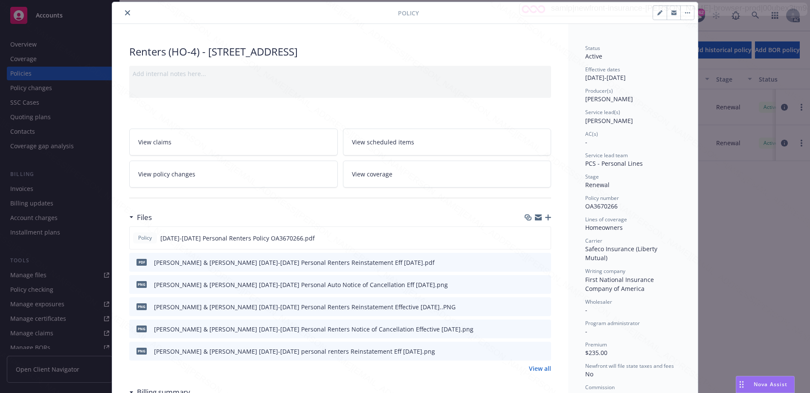
scroll to position [87, 0]
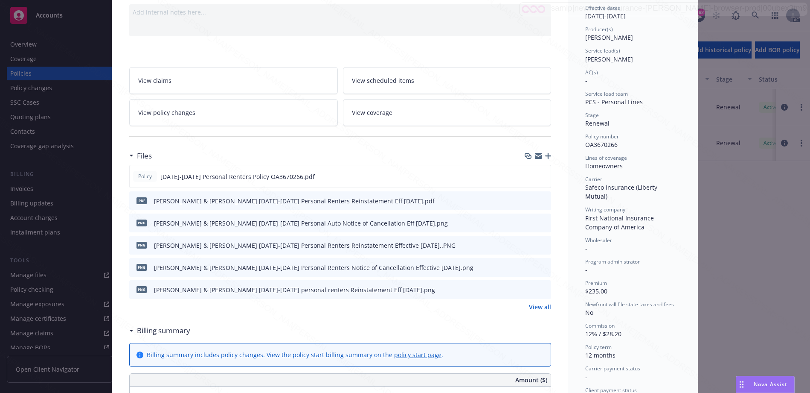
click at [129, 329] on icon at bounding box center [131, 330] width 4 height 2
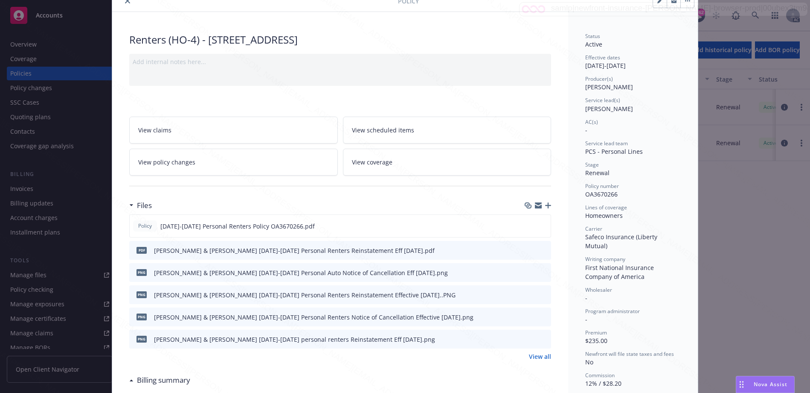
scroll to position [34, 0]
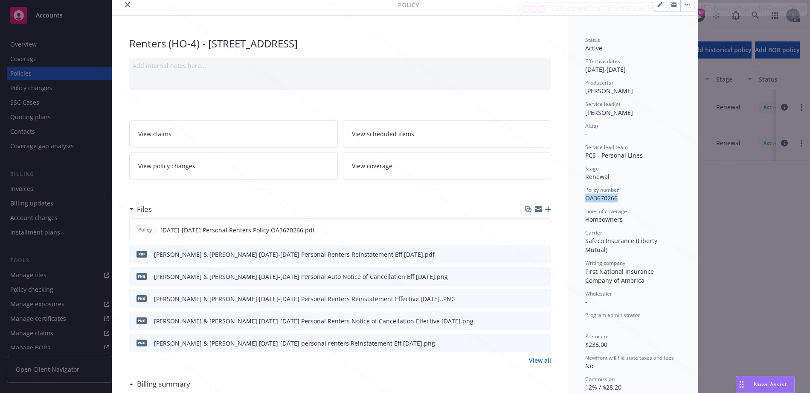
drag, startPoint x: 582, startPoint y: 199, endPoint x: 619, endPoint y: 194, distance: 37.1
click at [619, 194] on div "Policy number OA3670266" at bounding box center [633, 194] width 96 height 16
copy span "OA3670266"
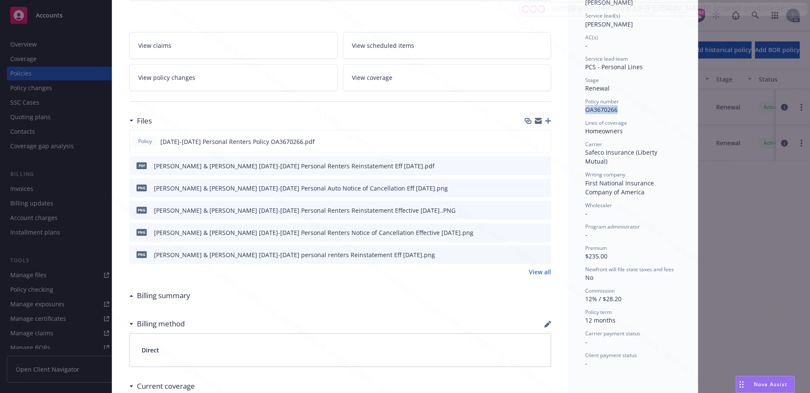
scroll to position [123, 0]
click at [526, 140] on icon "download file" at bounding box center [529, 139] width 6 height 5
drag, startPoint x: 582, startPoint y: 134, endPoint x: 621, endPoint y: 133, distance: 39.7
click at [621, 133] on div "Status Active Effective dates 12/23/2024 - 12/23/2025 Producer(s) Kelsey Malone…" at bounding box center [633, 241] width 130 height 628
copy div "Homeowners"
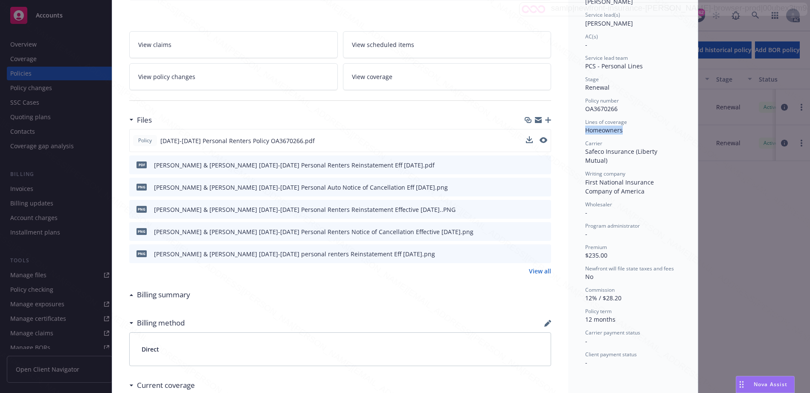
scroll to position [0, 0]
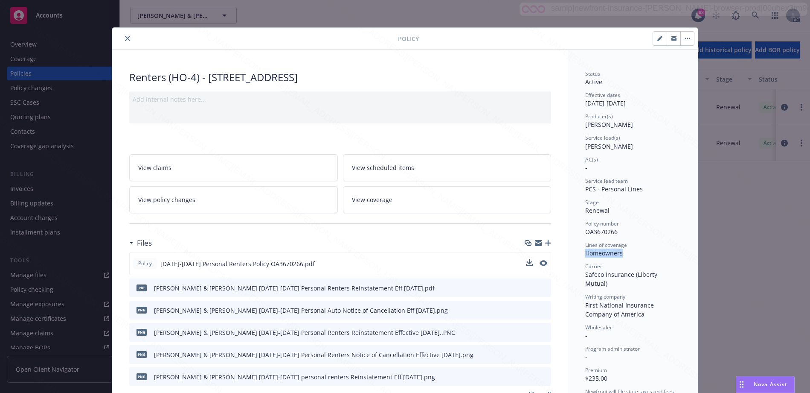
click at [682, 35] on button "button" at bounding box center [688, 39] width 14 height 14
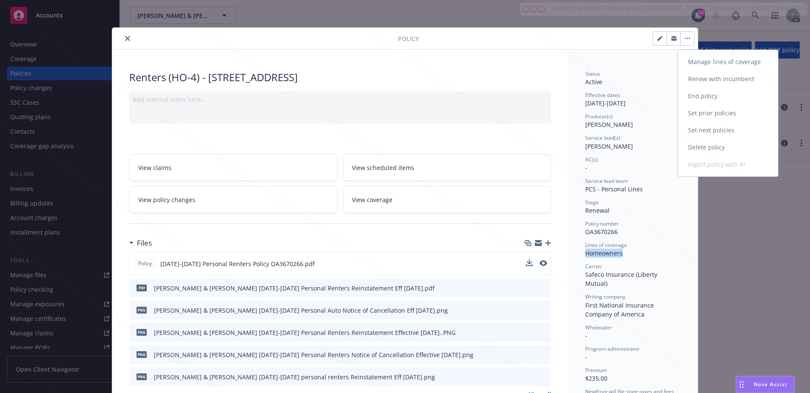
click at [701, 94] on link "End policy" at bounding box center [728, 95] width 100 height 17
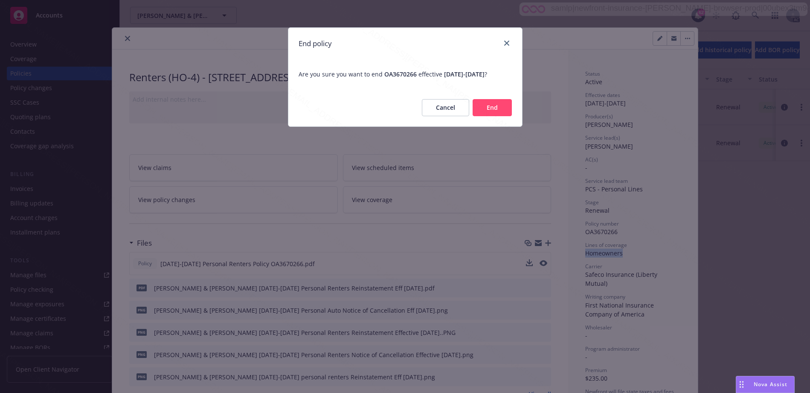
click at [489, 116] on button "End" at bounding box center [492, 107] width 39 height 17
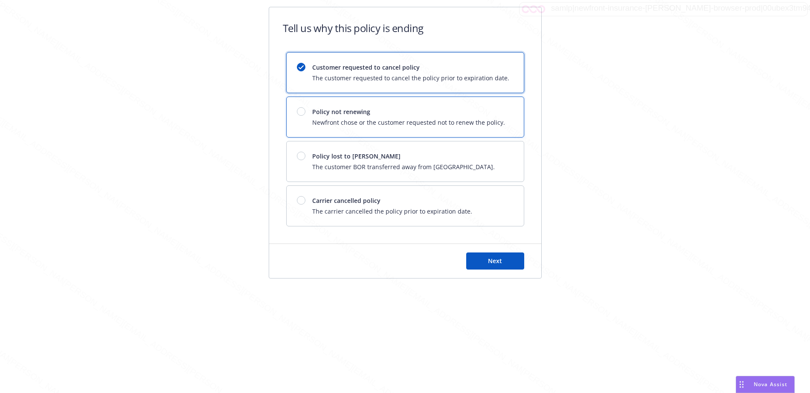
click at [391, 127] on div "Policy not renewing Newfront chose or the customer requested not to renew the p…" at bounding box center [405, 117] width 237 height 40
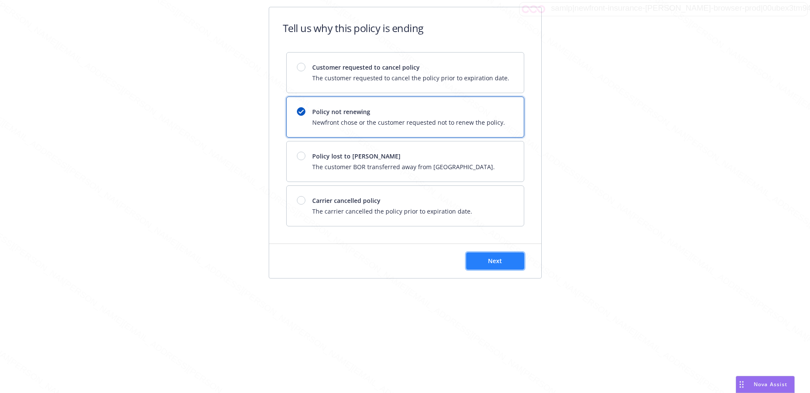
click at [485, 260] on button "Next" at bounding box center [495, 260] width 58 height 17
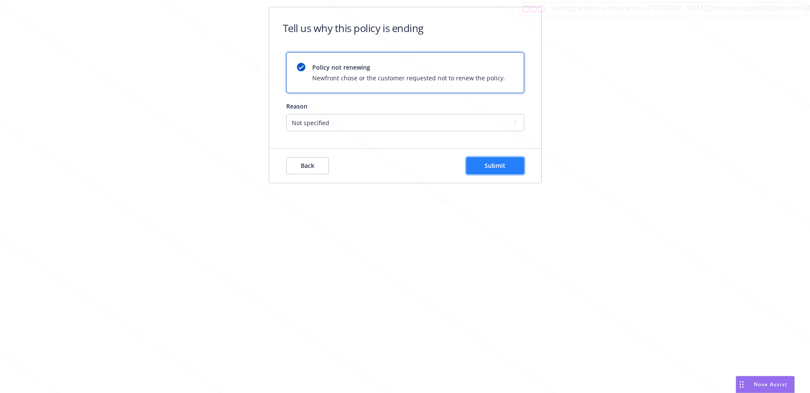
click at [484, 168] on button "Submit" at bounding box center [495, 165] width 58 height 17
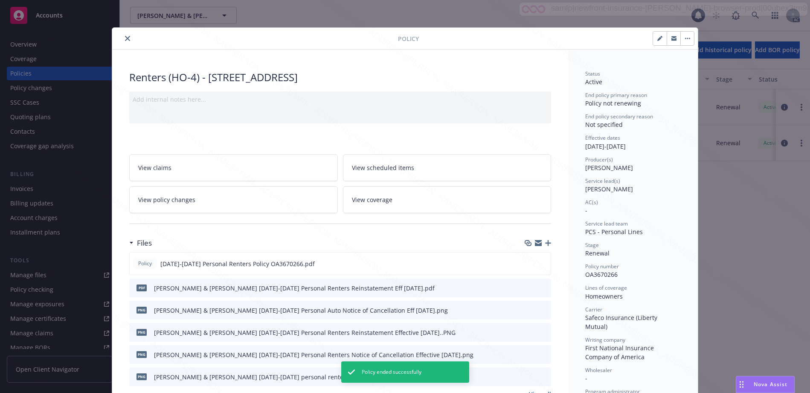
scroll to position [26, 0]
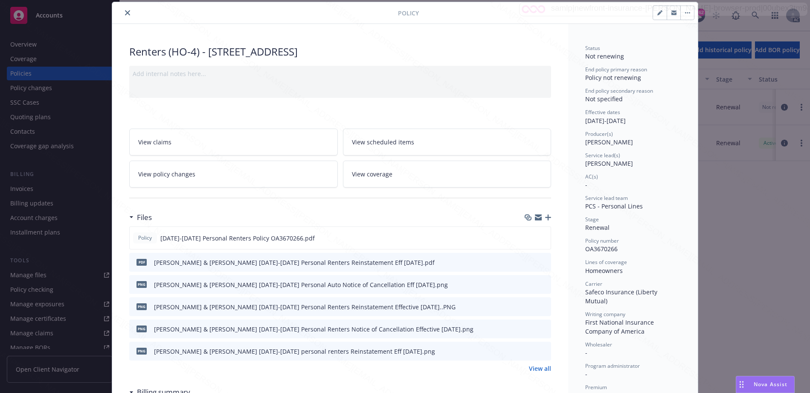
click at [122, 16] on button "close" at bounding box center [127, 13] width 10 height 10
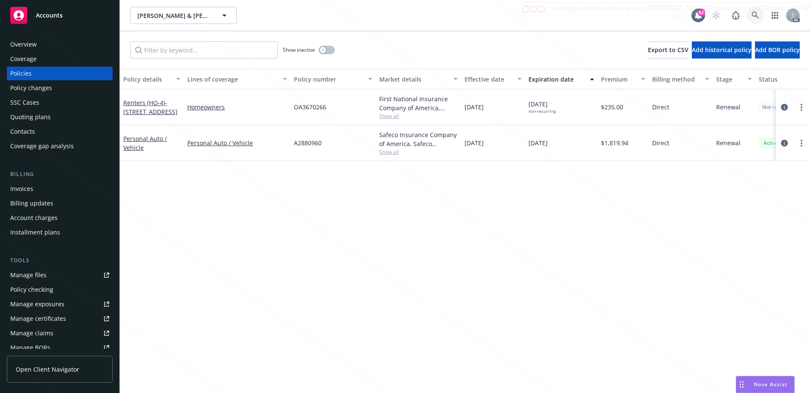
click at [753, 18] on icon at bounding box center [756, 16] width 8 height 8
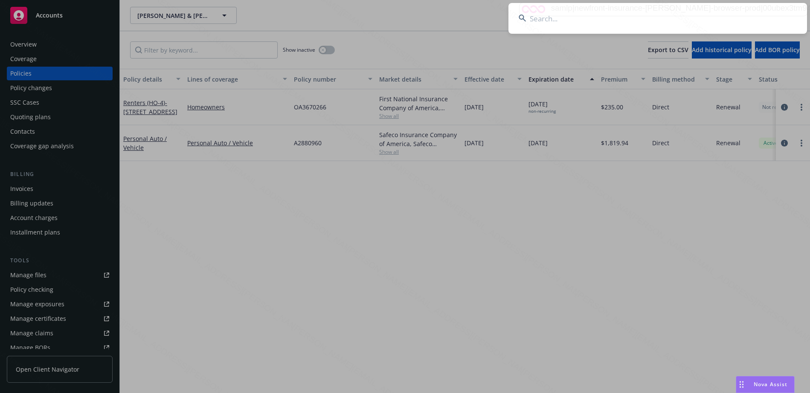
click at [647, 22] on input at bounding box center [658, 18] width 299 height 31
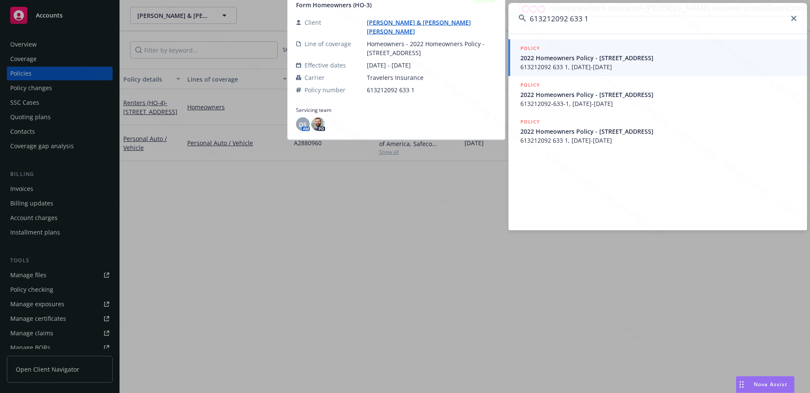
type input "613212092 633 1"
click at [561, 64] on span "613212092 633 1, 12/23/2024-12/23/2025" at bounding box center [659, 66] width 276 height 9
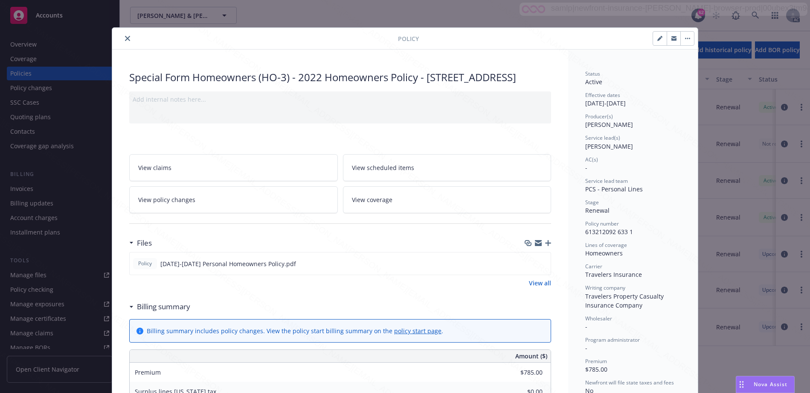
click at [129, 308] on icon at bounding box center [131, 307] width 4 height 2
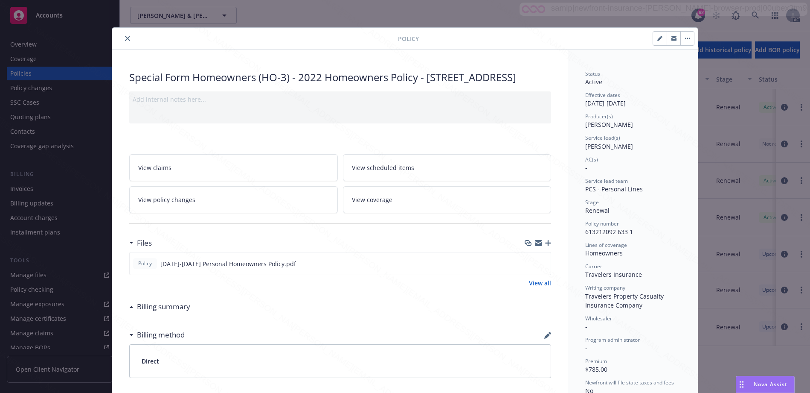
click at [125, 37] on icon "close" at bounding box center [127, 38] width 5 height 5
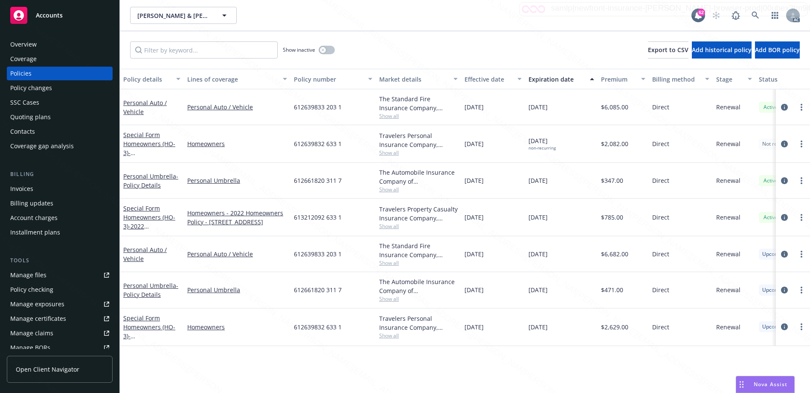
click at [40, 43] on div "Overview" at bounding box center [59, 45] width 99 height 14
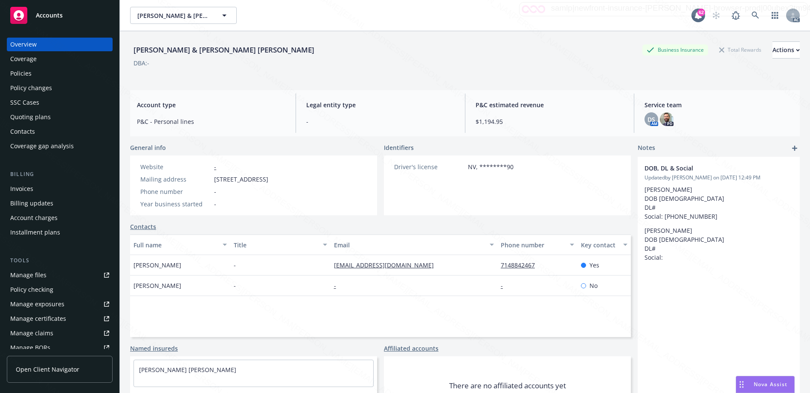
drag, startPoint x: 214, startPoint y: 179, endPoint x: 264, endPoint y: 177, distance: 50.0
click at [264, 177] on div "Mailing address 3012 Via Contessa, Henderson, NV, 89044" at bounding box center [204, 179] width 135 height 9
copy span "3012 Via Contessa"
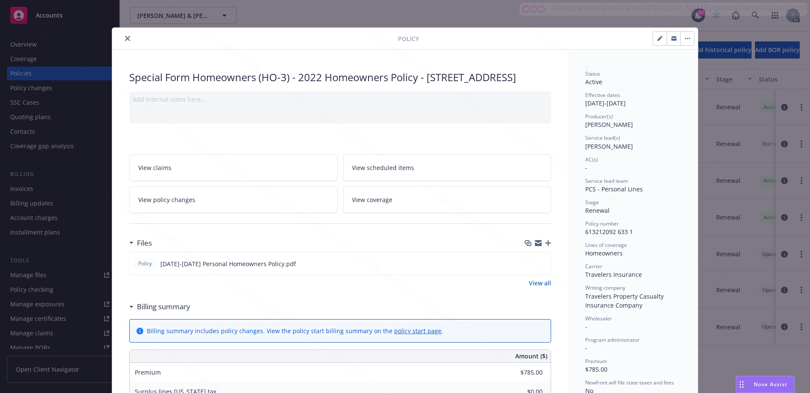
scroll to position [26, 0]
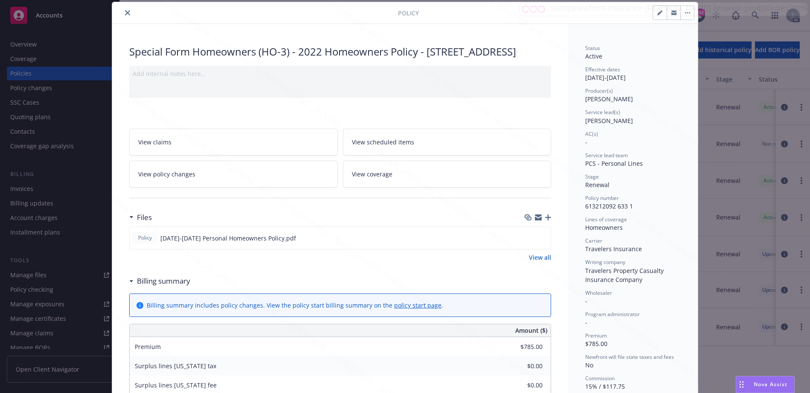
click at [129, 286] on div "Billing summary" at bounding box center [159, 280] width 61 height 11
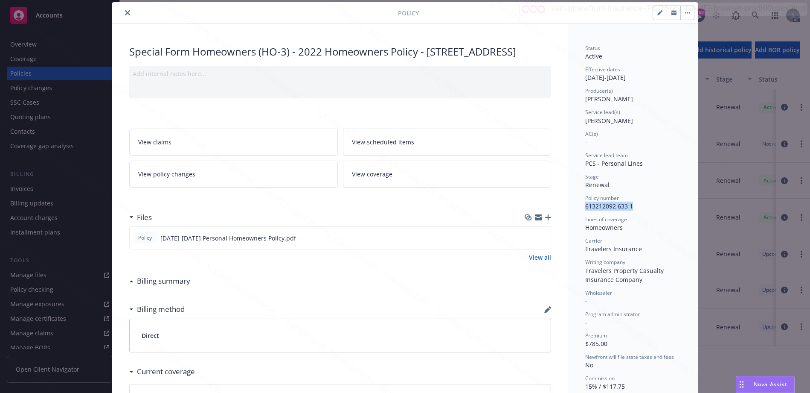
drag, startPoint x: 581, startPoint y: 206, endPoint x: 631, endPoint y: 209, distance: 49.6
click at [631, 209] on div "Status Active Effective dates 12/23/2024 - 12/23/2025 Producer(s) Kelsey Malone…" at bounding box center [633, 282] width 130 height 517
copy span "613212092 633 1"
click at [529, 241] on icon "download file" at bounding box center [528, 237] width 7 height 7
drag, startPoint x: 582, startPoint y: 227, endPoint x: 623, endPoint y: 230, distance: 40.6
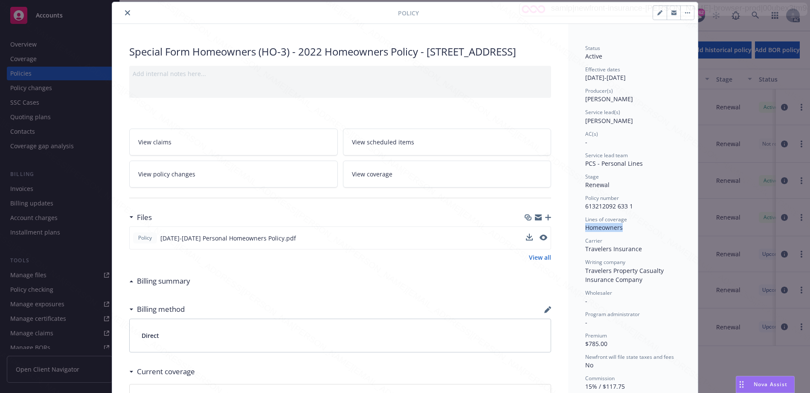
click at [623, 230] on div "Homeowners" at bounding box center [633, 227] width 96 height 9
copy div "Homeowners"
click at [681, 15] on button "button" at bounding box center [688, 13] width 14 height 14
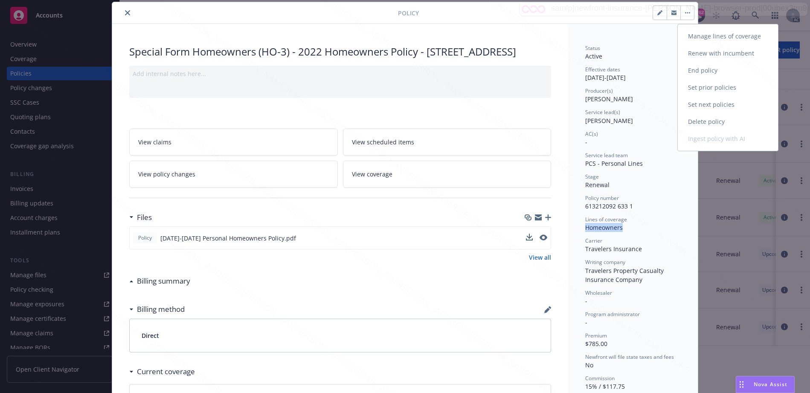
click at [687, 67] on link "End policy" at bounding box center [728, 70] width 100 height 17
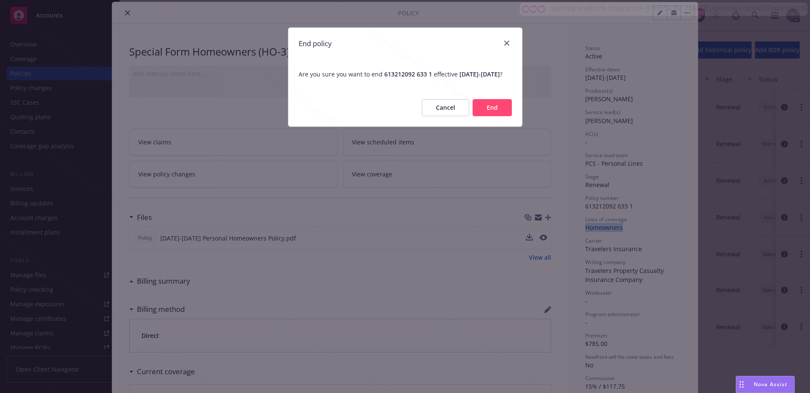
click at [497, 114] on button "End" at bounding box center [492, 107] width 39 height 17
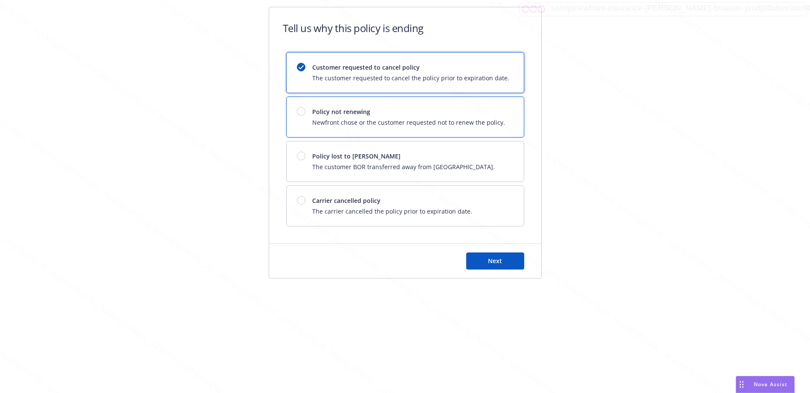
click at [379, 116] on div "Policy not renewing Newfront chose or the customer requested not to renew the p…" at bounding box center [408, 117] width 193 height 20
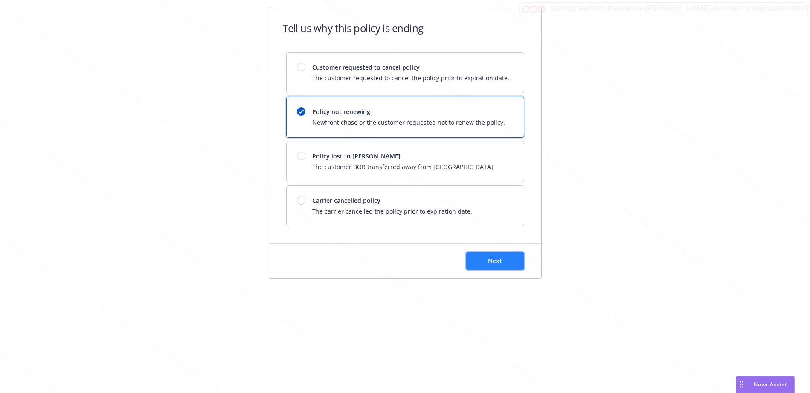
click at [481, 259] on button "Next" at bounding box center [495, 260] width 58 height 17
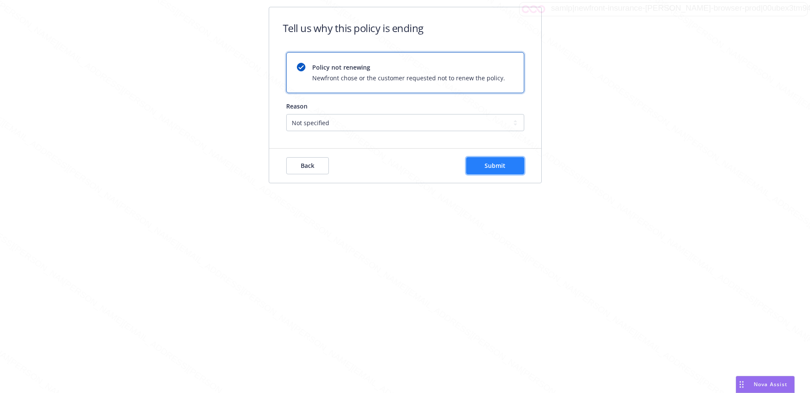
click at [486, 172] on button "Submit" at bounding box center [495, 165] width 58 height 17
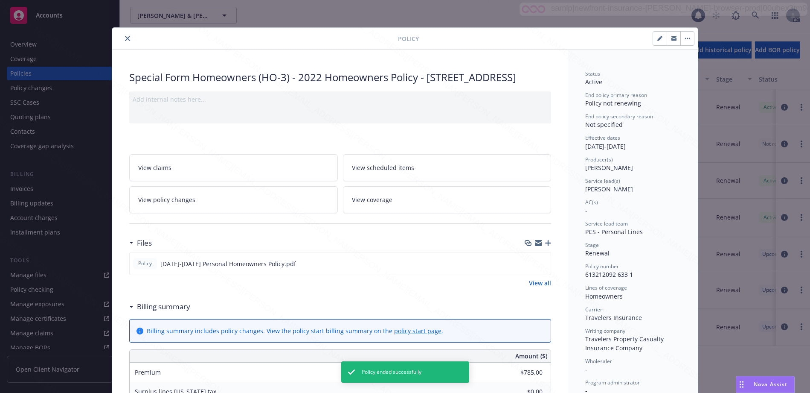
scroll to position [26, 0]
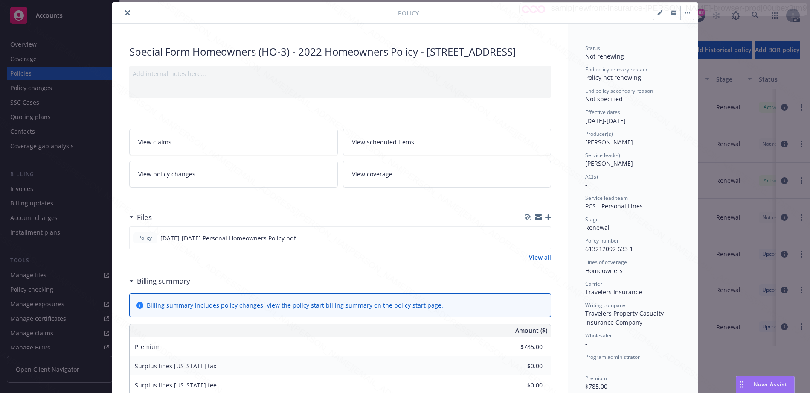
click at [125, 15] on icon "close" at bounding box center [127, 12] width 5 height 5
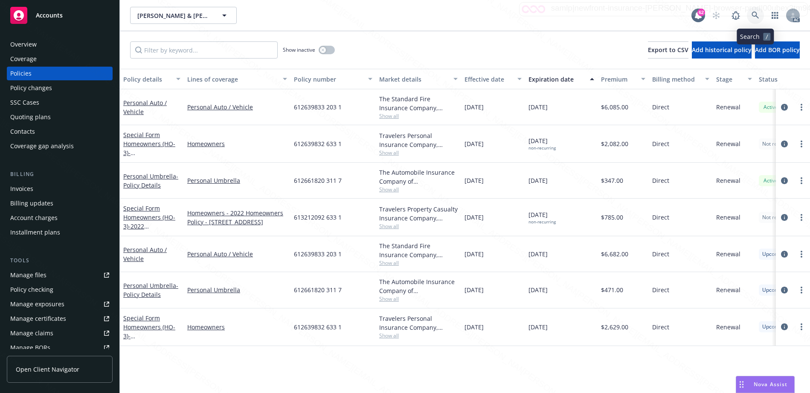
click at [756, 12] on icon at bounding box center [755, 15] width 7 height 7
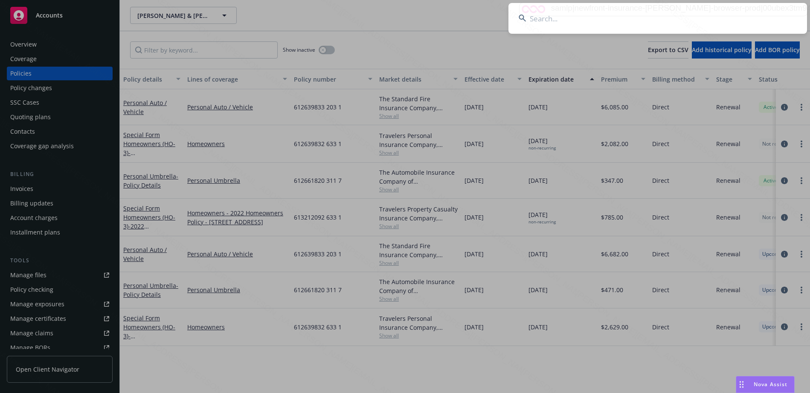
click at [594, 20] on input at bounding box center [658, 18] width 299 height 31
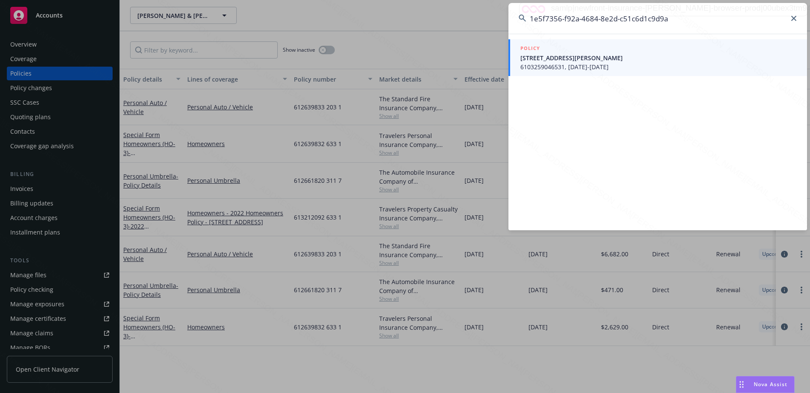
type input "1e5f7356-f92a-4684-8e2d-c51c6d1c9d9a"
click at [545, 64] on span "6103259046531, 12/24/2024-12/24/2025" at bounding box center [659, 66] width 276 height 9
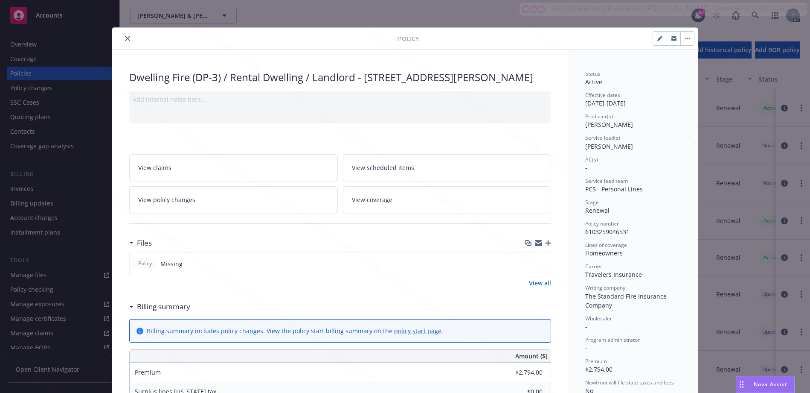
click at [129, 312] on div "Billing summary" at bounding box center [159, 306] width 61 height 11
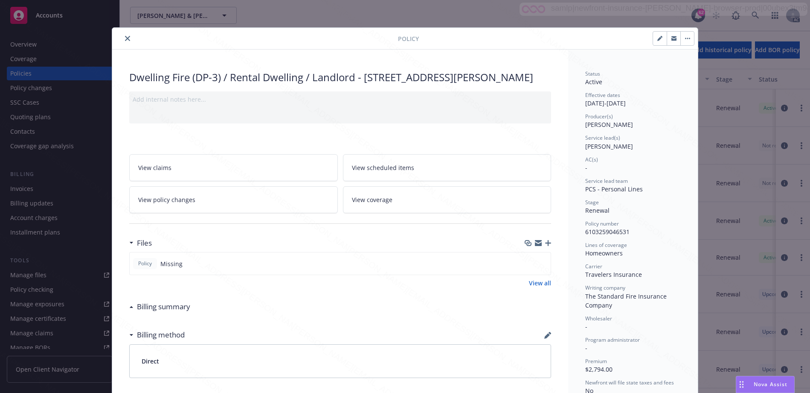
click at [533, 287] on link "View all" at bounding box center [540, 282] width 22 height 9
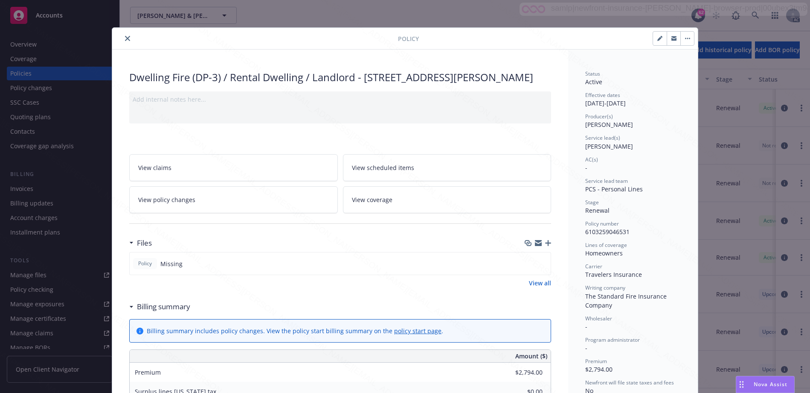
click at [129, 312] on div "Billing summary" at bounding box center [159, 306] width 61 height 11
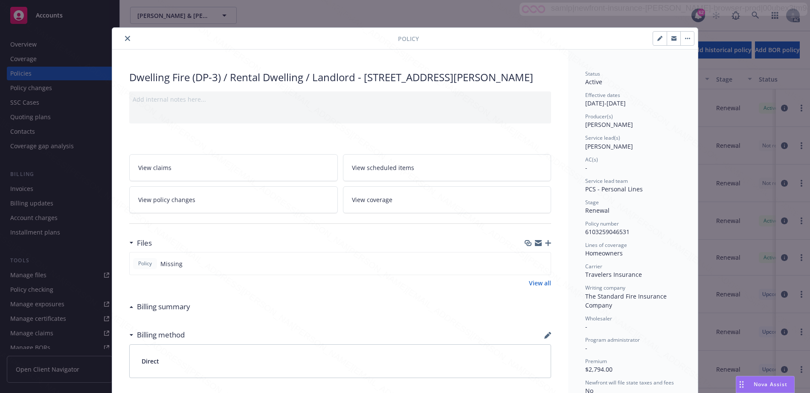
click at [125, 37] on icon "close" at bounding box center [127, 38] width 5 height 5
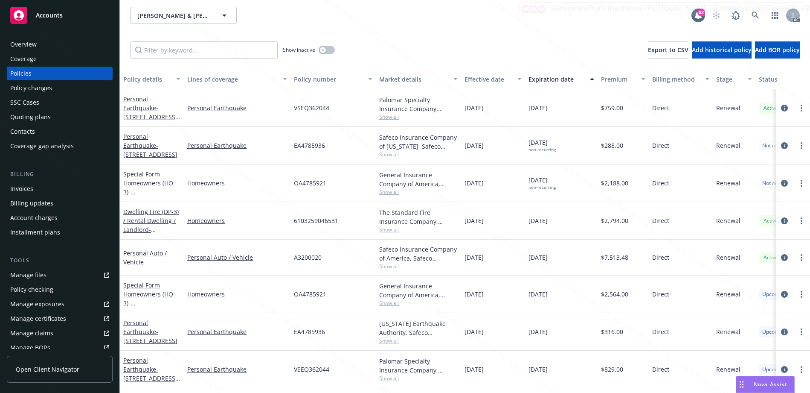
click at [43, 45] on div "Overview" at bounding box center [59, 45] width 99 height 14
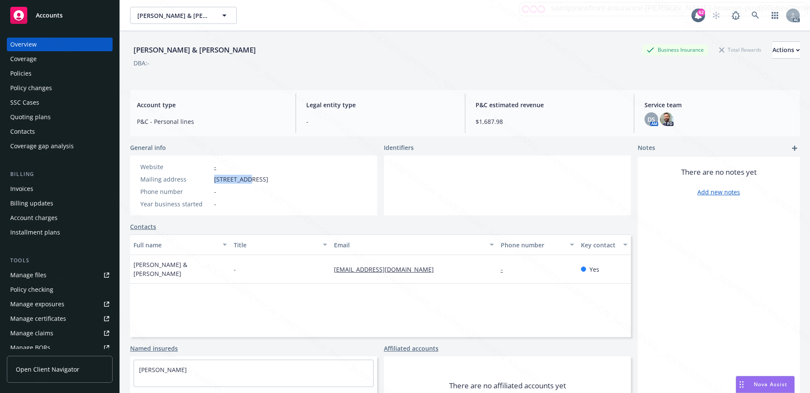
drag, startPoint x: 215, startPoint y: 177, endPoint x: 244, endPoint y: 178, distance: 29.5
click at [244, 178] on span "35 Wild Trl, Irvine, CA, 92618" at bounding box center [241, 179] width 54 height 9
copy span "35 Wild Trl"
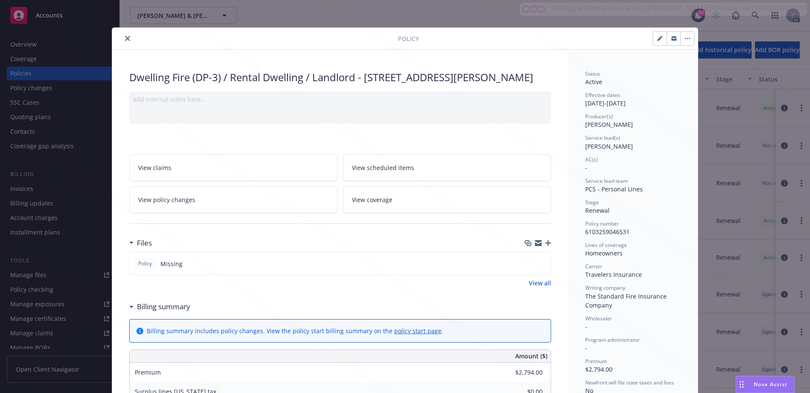
scroll to position [26, 0]
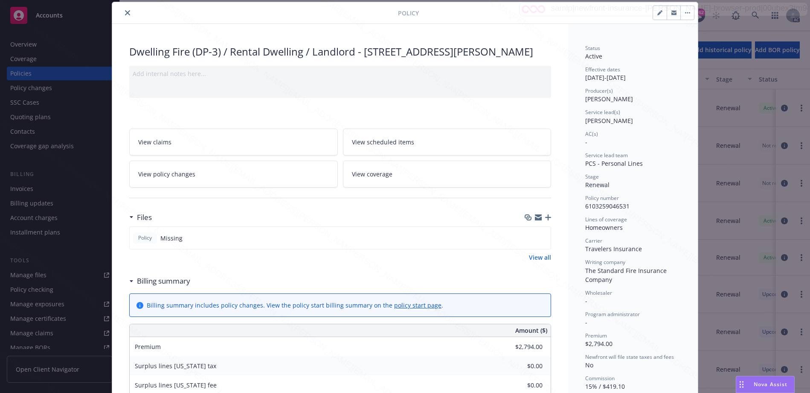
click at [134, 286] on div "Billing summary" at bounding box center [162, 280] width 57 height 11
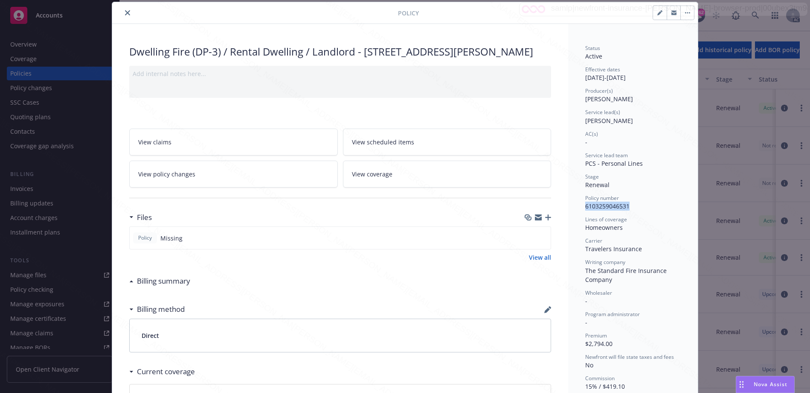
drag, startPoint x: 581, startPoint y: 206, endPoint x: 629, endPoint y: 208, distance: 48.3
click at [629, 208] on div "Status Active Effective dates 12/24/2024 - 12/24/2025 Producer(s) Kelsey Malone…" at bounding box center [633, 282] width 130 height 517
copy span "6103259046531"
click at [126, 14] on icon "close" at bounding box center [127, 12] width 5 height 5
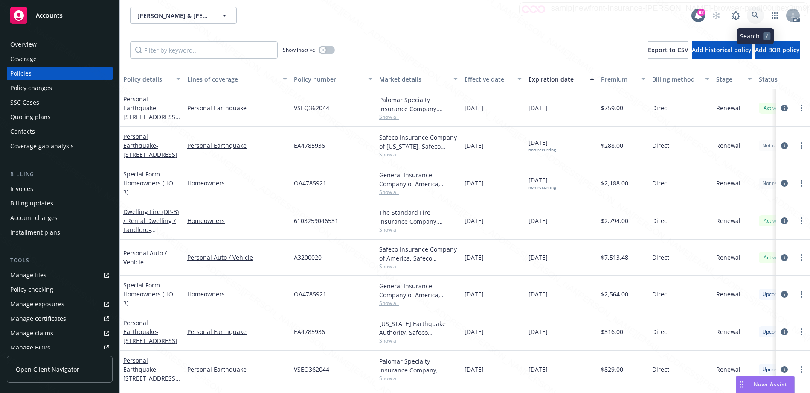
click at [753, 15] on icon at bounding box center [756, 16] width 8 height 8
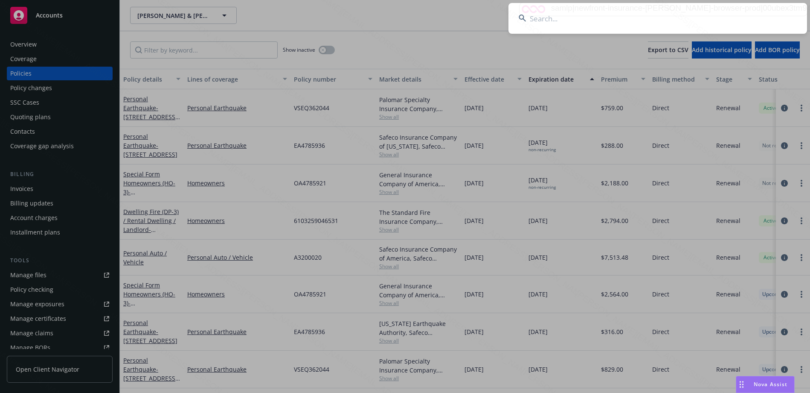
click at [600, 23] on input at bounding box center [658, 18] width 299 height 31
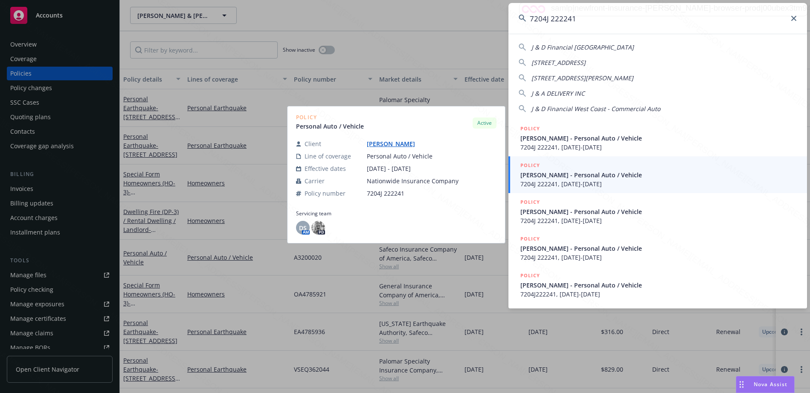
type input "7204J 222241"
click at [565, 180] on span "7204J 222241, 12/26/2024-12/26/2025" at bounding box center [659, 183] width 276 height 9
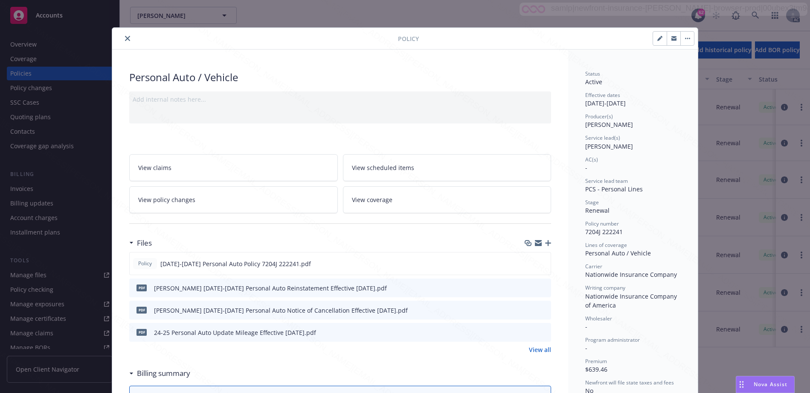
click at [230, 203] on link "View policy changes" at bounding box center [233, 199] width 209 height 27
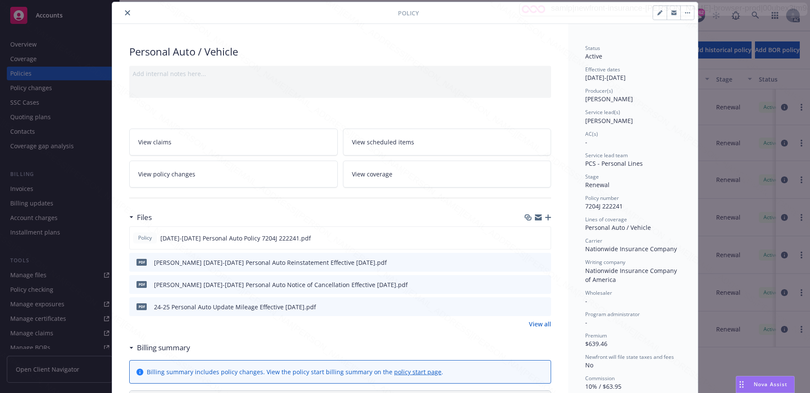
click at [129, 346] on icon at bounding box center [131, 347] width 4 height 2
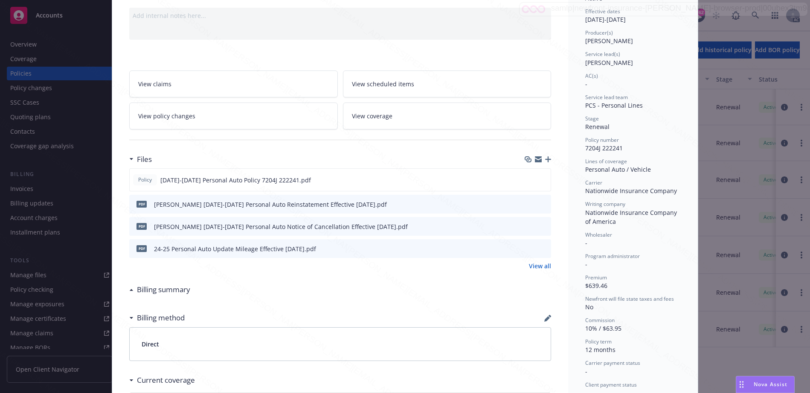
scroll to position [0, 0]
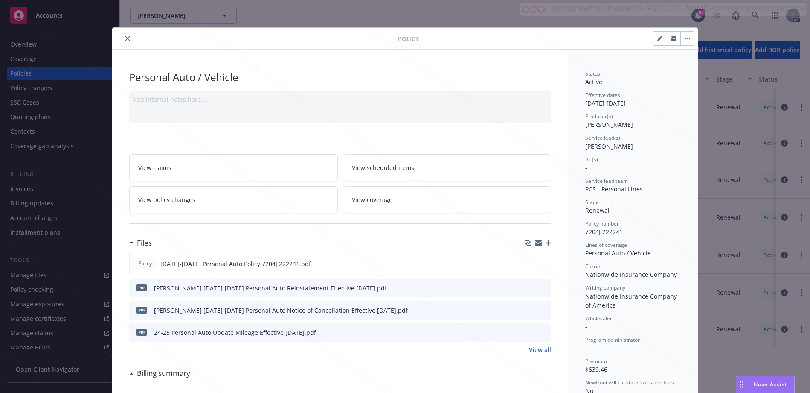
click at [125, 39] on icon "close" at bounding box center [127, 38] width 5 height 5
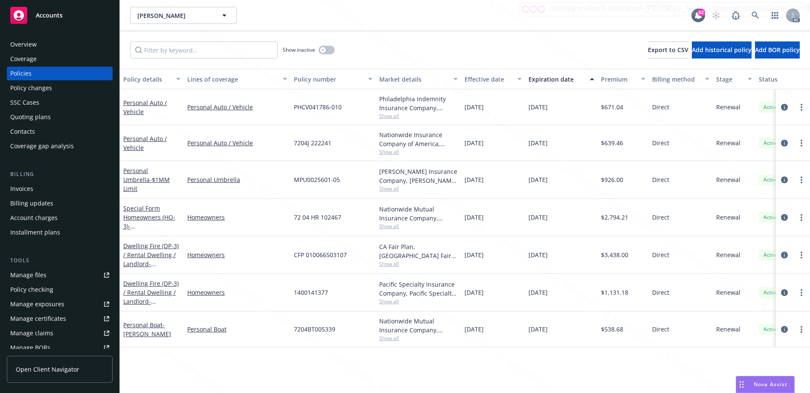
click at [32, 46] on div "Overview" at bounding box center [23, 45] width 26 height 14
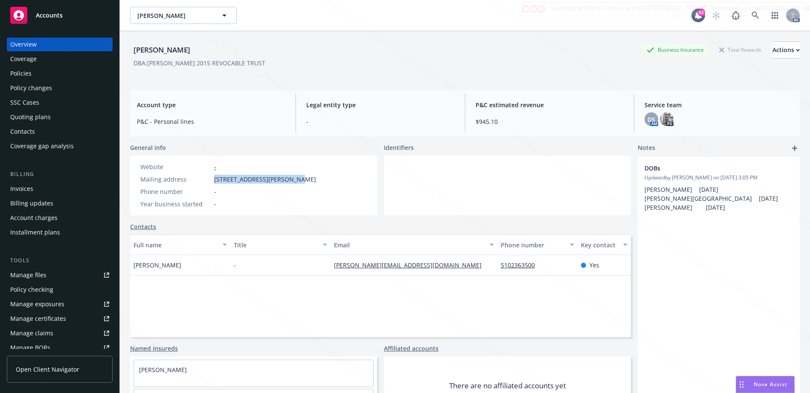
drag, startPoint x: 214, startPoint y: 180, endPoint x: 303, endPoint y: 172, distance: 90.0
click at [300, 178] on div "Mailing address 5069 ALHAMBRA VALLEY RD RF, Martinez, CA, 94553" at bounding box center [228, 179] width 183 height 9
copy span "5069 ALHAMBRA VALLEY RD RF"
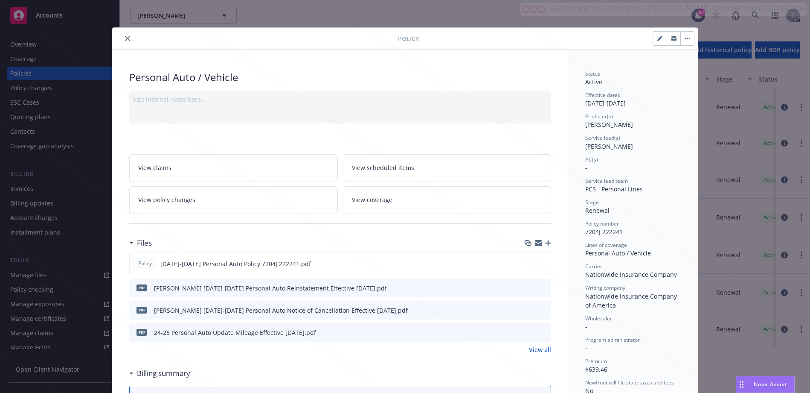
scroll to position [26, 0]
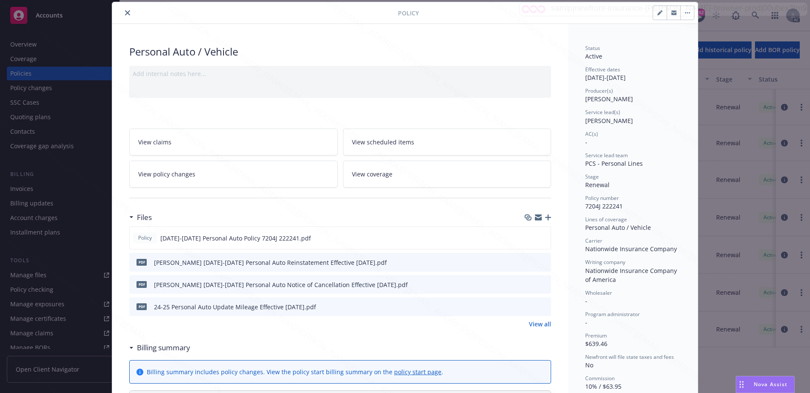
click at [129, 348] on icon at bounding box center [131, 347] width 4 height 2
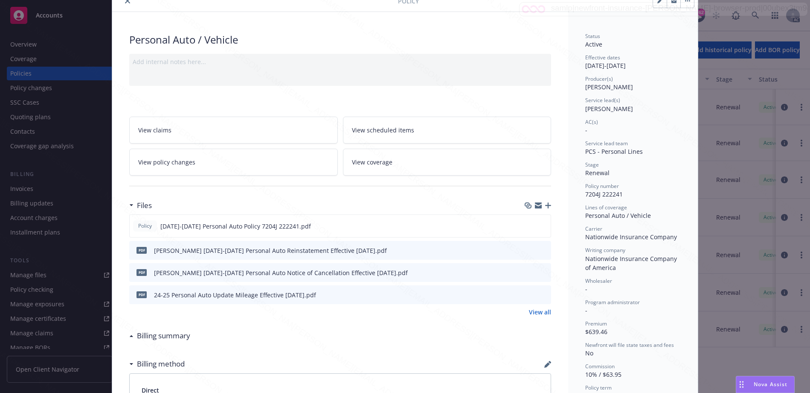
scroll to position [32, 0]
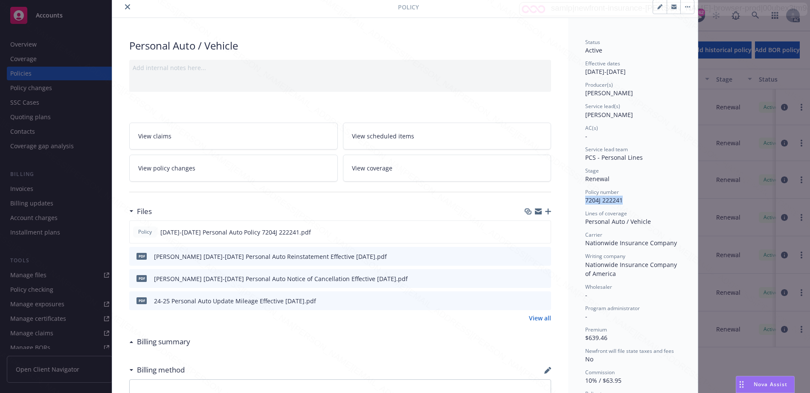
drag, startPoint x: 583, startPoint y: 200, endPoint x: 620, endPoint y: 202, distance: 37.2
click at [620, 202] on div "Policy number 7204J 222241" at bounding box center [633, 196] width 96 height 16
copy span "7204J 222241"
click at [125, 8] on icon "close" at bounding box center [127, 6] width 5 height 5
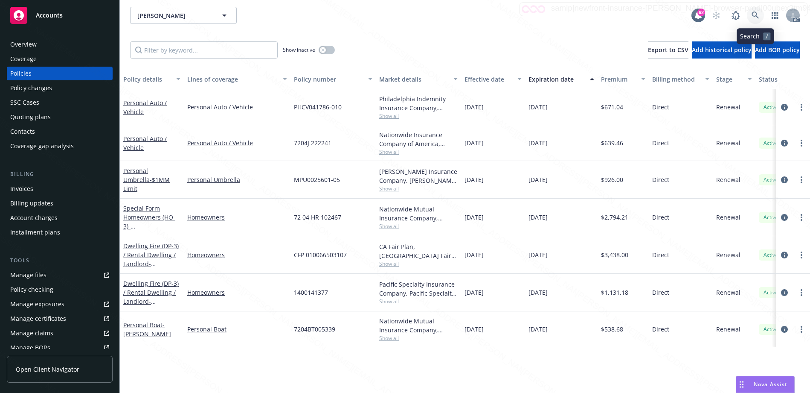
click at [757, 12] on icon at bounding box center [756, 16] width 8 height 8
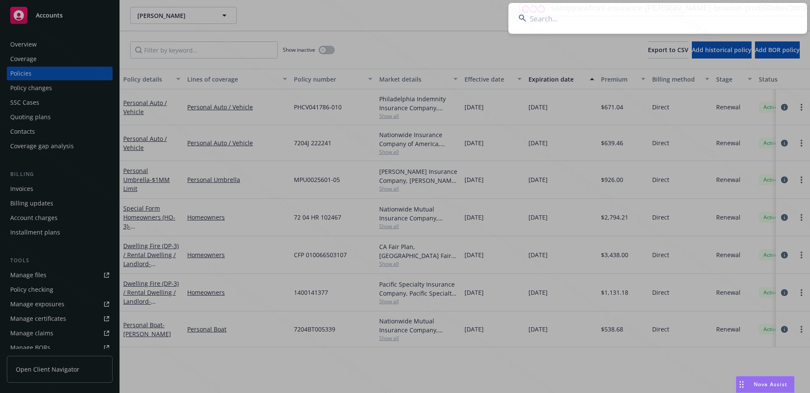
click at [604, 23] on input at bounding box center [658, 18] width 299 height 31
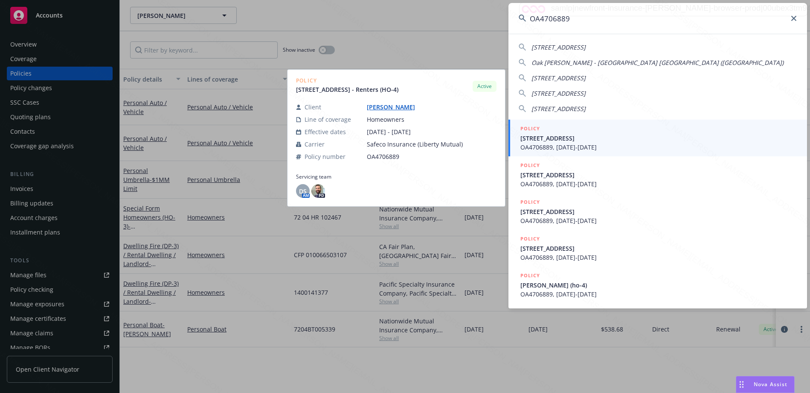
type input "OA4706889"
click at [562, 147] on span "OA4706889, 12/26/2024-12/26/2025" at bounding box center [659, 147] width 276 height 9
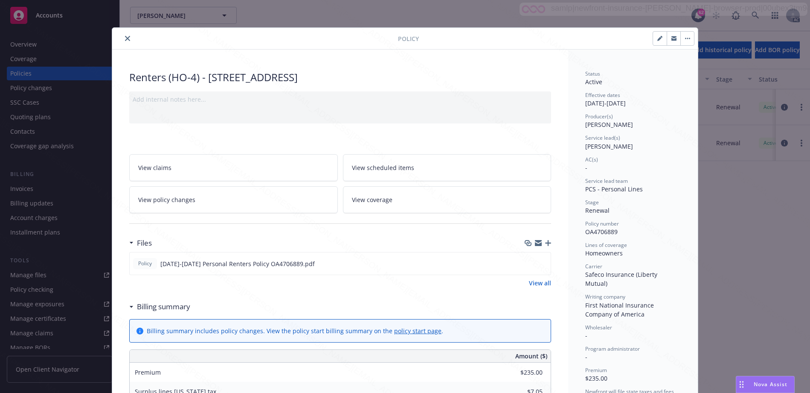
click at [129, 306] on icon at bounding box center [131, 307] width 4 height 2
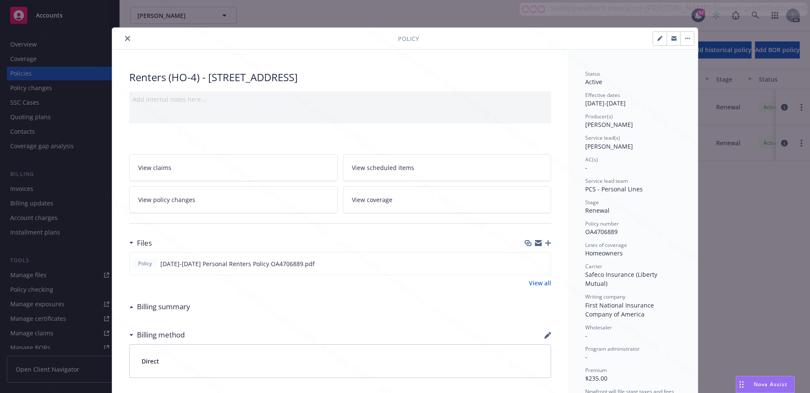
click at [126, 41] on button "close" at bounding box center [127, 38] width 10 height 10
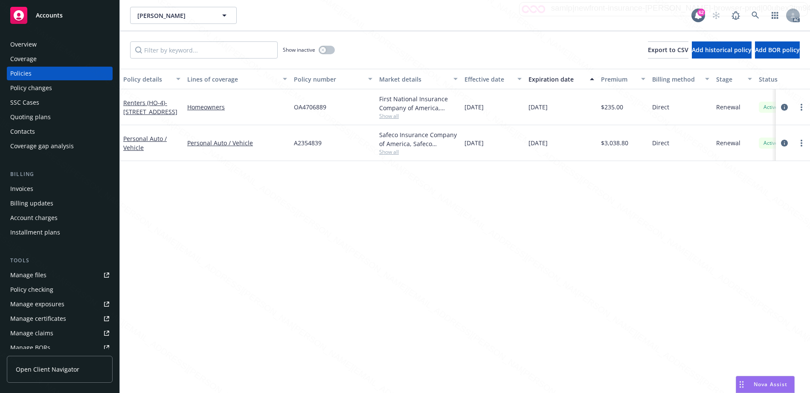
click at [68, 48] on div "Overview" at bounding box center [59, 45] width 99 height 14
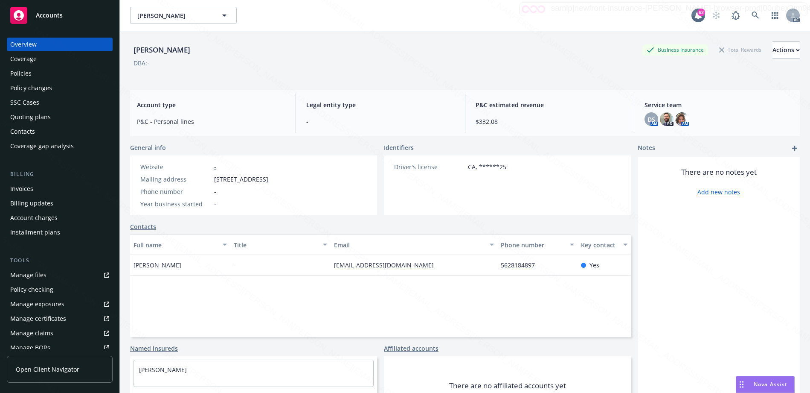
drag, startPoint x: 214, startPoint y: 182, endPoint x: 274, endPoint y: 180, distance: 60.6
click at [272, 180] on div "Mailing address 4531 Montair Ave Apt A23, Long Beach, CA, 90808" at bounding box center [204, 179] width 135 height 9
copy span "4531 Montair Ave Apt"
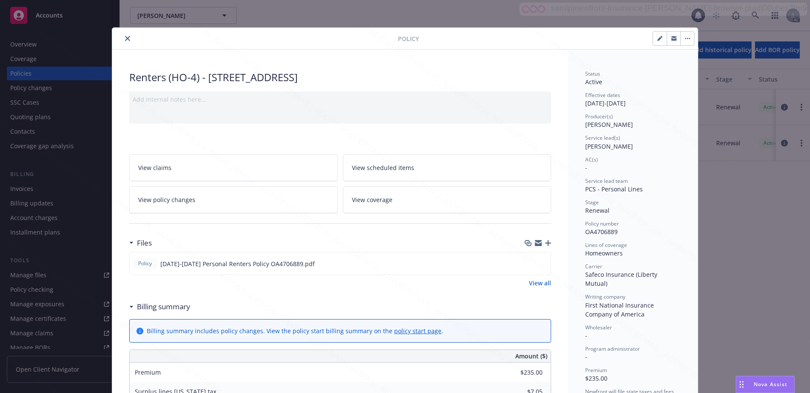
scroll to position [26, 0]
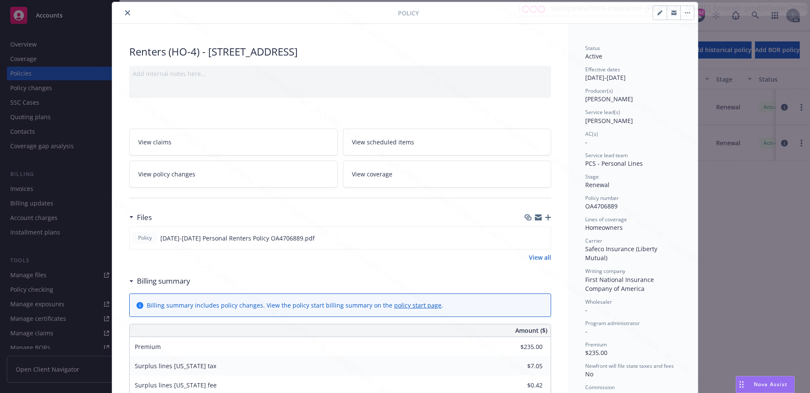
click at [130, 280] on icon at bounding box center [131, 281] width 4 height 2
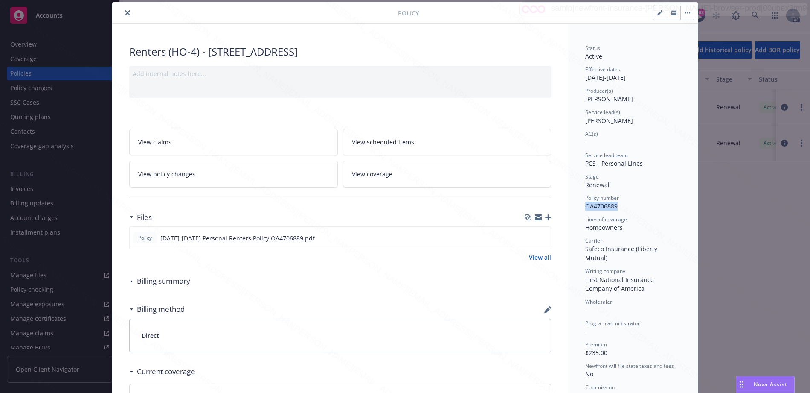
drag, startPoint x: 581, startPoint y: 209, endPoint x: 616, endPoint y: 212, distance: 34.7
click at [616, 212] on div "Status Active Effective dates 12/26/2024 - 12/26/2025 Producer(s) Kelsey Malone…" at bounding box center [633, 282] width 130 height 517
copy span "OA4706889"
click at [526, 237] on icon "download file" at bounding box center [529, 236] width 6 height 5
drag, startPoint x: 579, startPoint y: 230, endPoint x: 620, endPoint y: 230, distance: 41.0
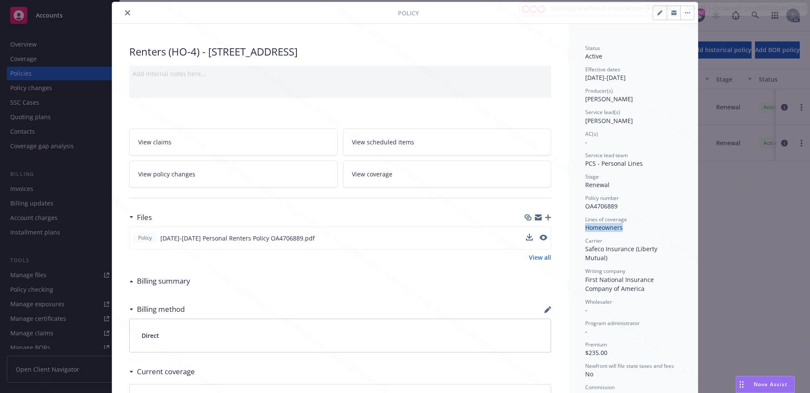
click at [620, 230] on div "Status Active Effective dates 12/26/2024 - 12/26/2025 Producer(s) Kelsey Malone…" at bounding box center [633, 282] width 130 height 517
copy div "Homeowners"
click at [690, 15] on button "button" at bounding box center [688, 13] width 14 height 14
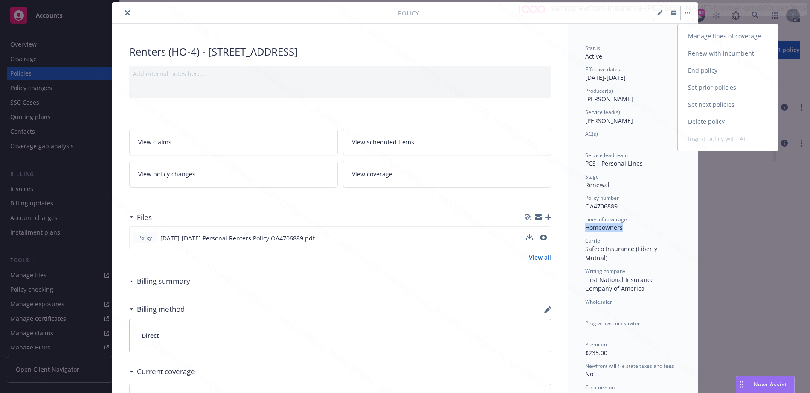
click at [690, 69] on link "End policy" at bounding box center [728, 70] width 100 height 17
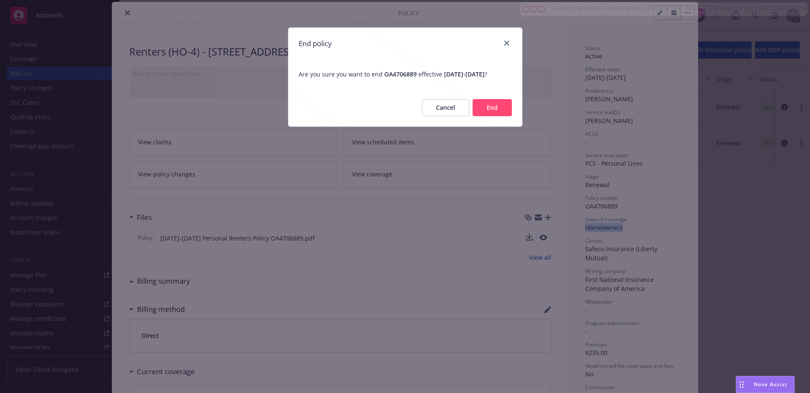
click at [480, 113] on button "End" at bounding box center [492, 107] width 39 height 17
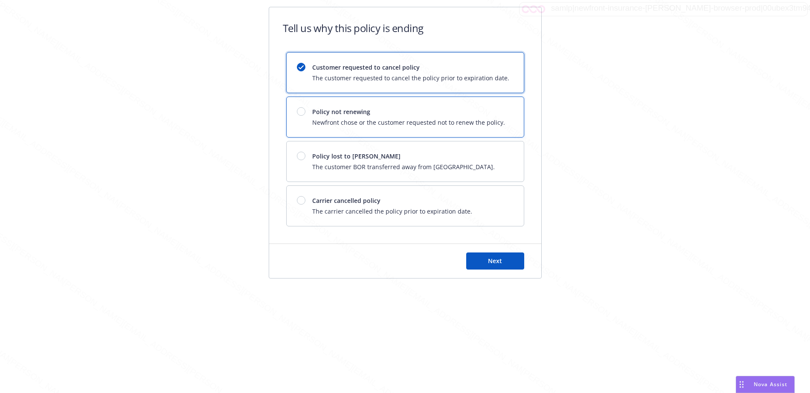
click at [368, 119] on span "Newfront chose or the customer requested not to renew the policy." at bounding box center [408, 122] width 193 height 9
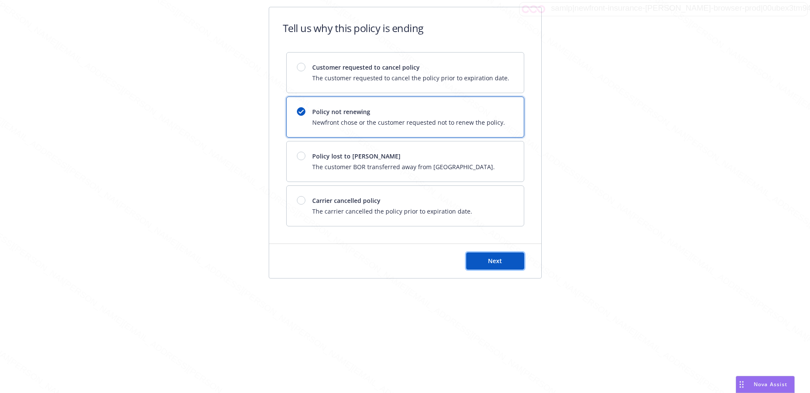
drag, startPoint x: 509, startPoint y: 259, endPoint x: 504, endPoint y: 256, distance: 5.5
click at [508, 259] on button "Next" at bounding box center [495, 260] width 58 height 17
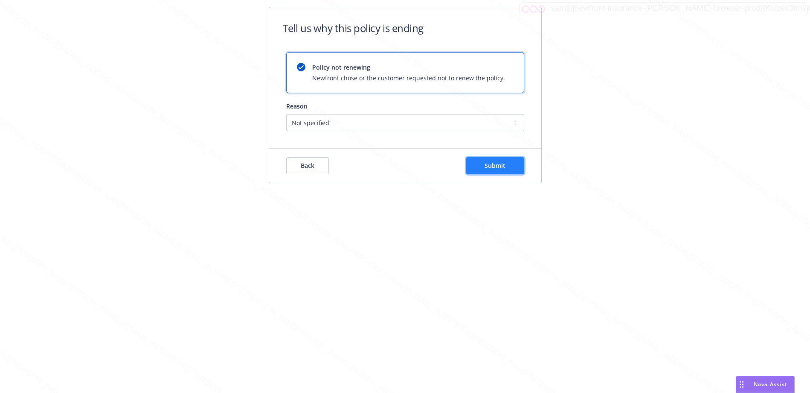
click at [481, 167] on button "Submit" at bounding box center [495, 165] width 58 height 17
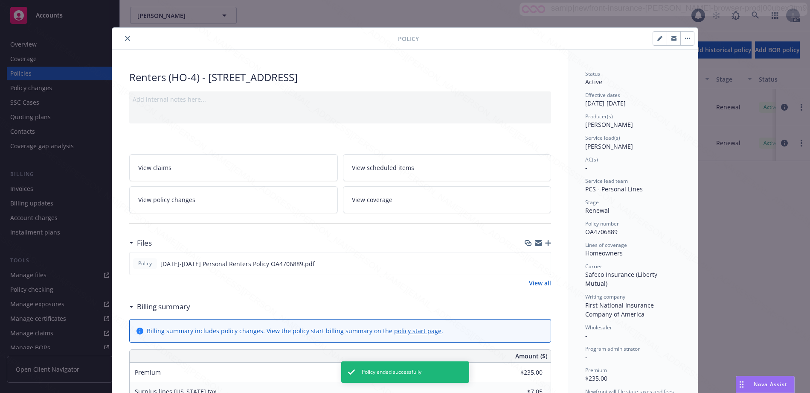
scroll to position [26, 0]
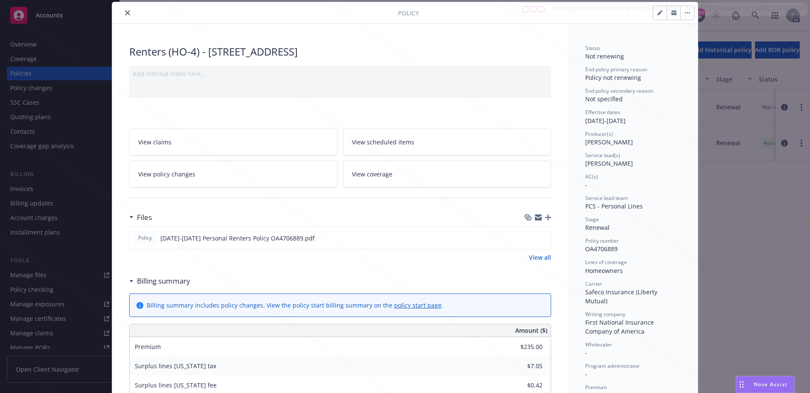
click at [126, 12] on icon "close" at bounding box center [127, 12] width 5 height 5
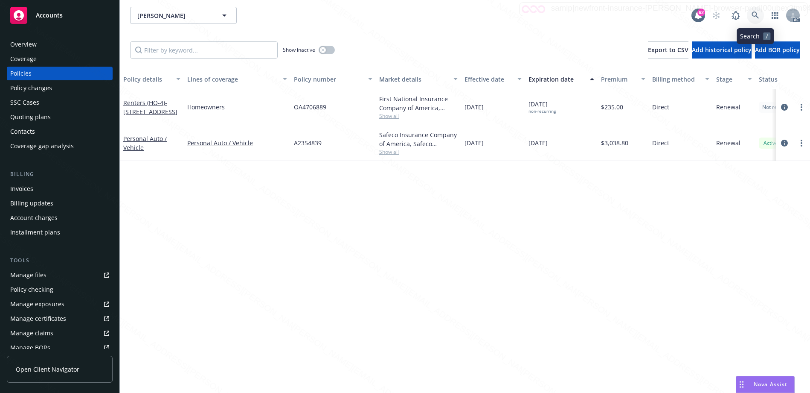
click at [751, 15] on link at bounding box center [755, 15] width 17 height 17
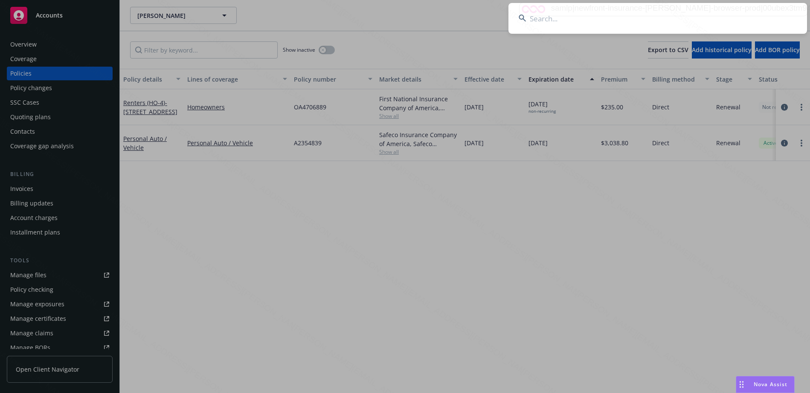
click at [574, 18] on input at bounding box center [658, 18] width 299 height 31
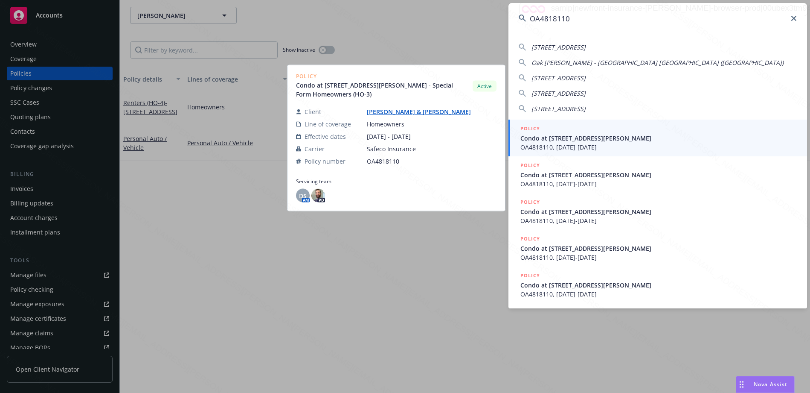
type input "OA4818110"
click at [574, 139] on span "Condo at 819 COVERED BRIDGE LN GRANTHAM, NH 03753-5427" at bounding box center [659, 138] width 276 height 9
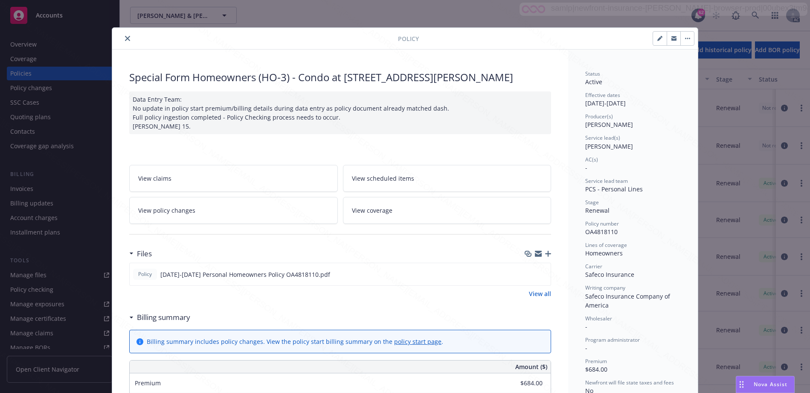
click at [130, 318] on icon at bounding box center [131, 317] width 3 height 2
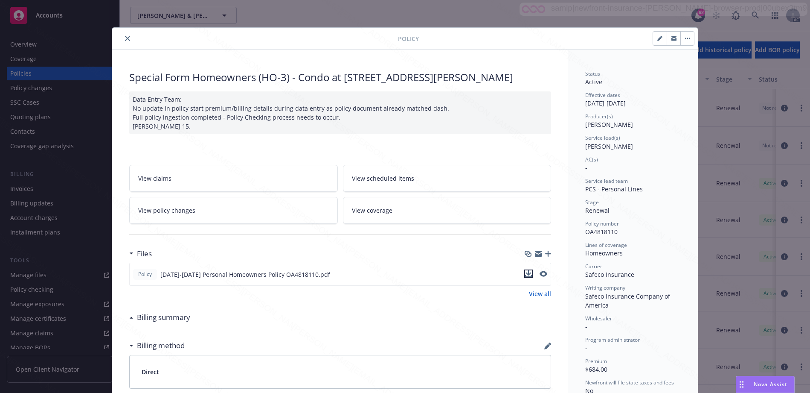
click at [526, 275] on icon "download file" at bounding box center [529, 272] width 6 height 5
click at [126, 38] on icon "close" at bounding box center [127, 38] width 5 height 5
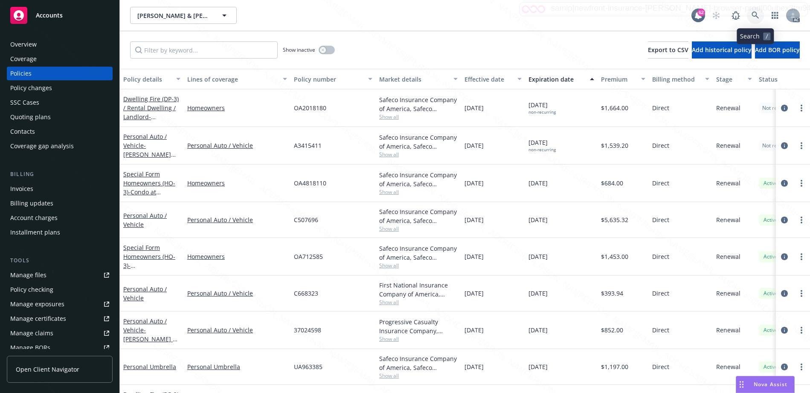
click at [757, 15] on icon at bounding box center [756, 16] width 8 height 8
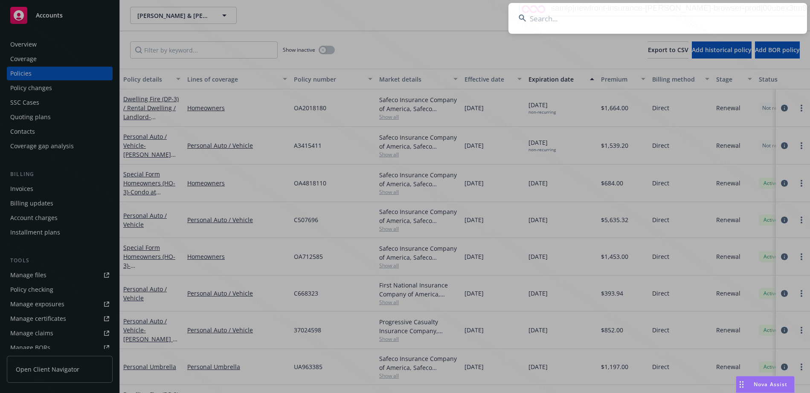
click at [647, 25] on input at bounding box center [658, 18] width 299 height 31
type input "OA4706889"
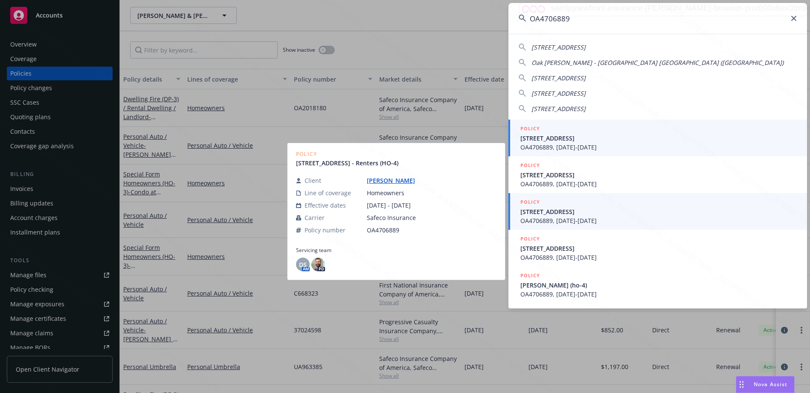
click at [567, 141] on span "4531 MONTAIR AVE APT A23 LONG BEACH, CA 90808-1233" at bounding box center [659, 138] width 276 height 9
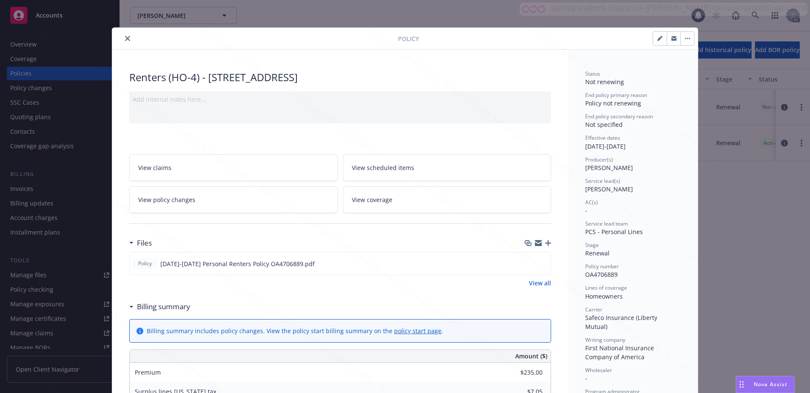
scroll to position [26, 0]
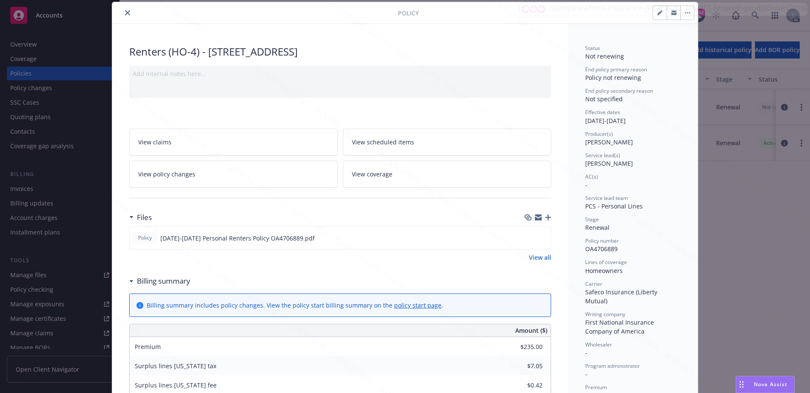
click at [128, 15] on button "close" at bounding box center [127, 13] width 10 height 10
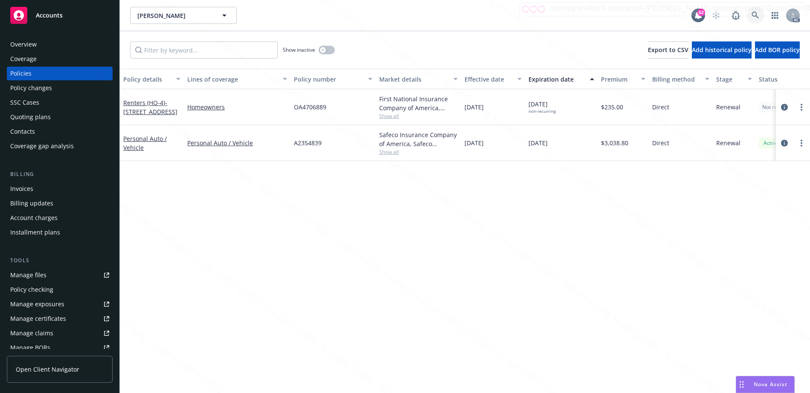
click at [752, 14] on icon at bounding box center [755, 15] width 7 height 7
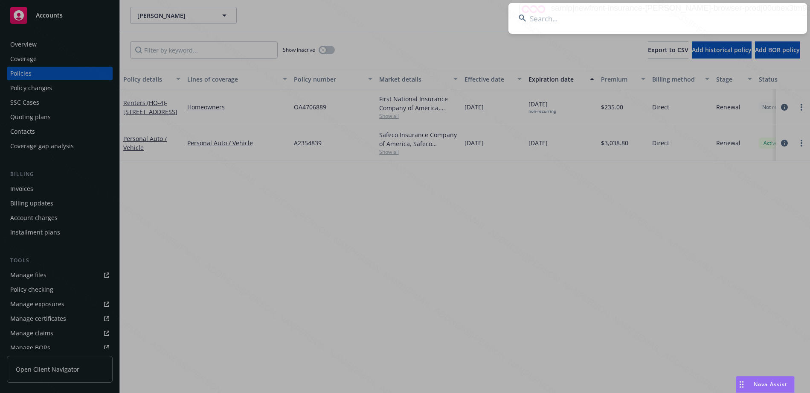
click at [616, 29] on input at bounding box center [658, 18] width 299 height 31
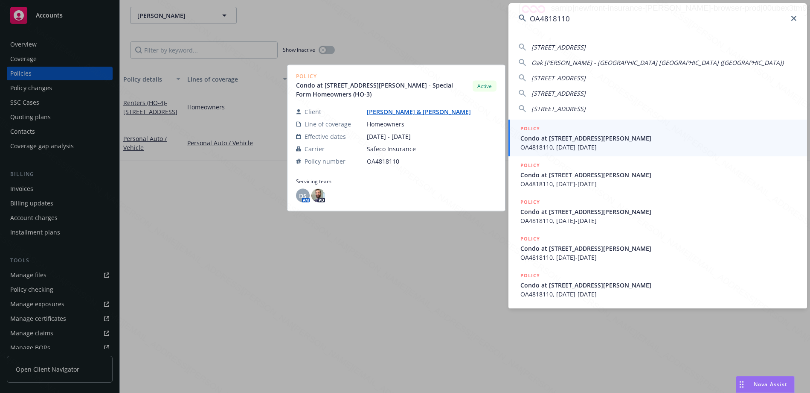
type input "OA4818110"
click at [558, 145] on span "OA4818110, 12/27/2024-12/27/2025" at bounding box center [659, 147] width 276 height 9
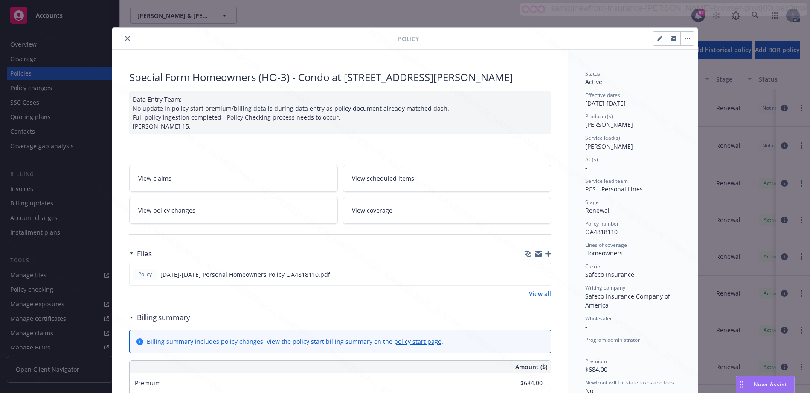
scroll to position [26, 0]
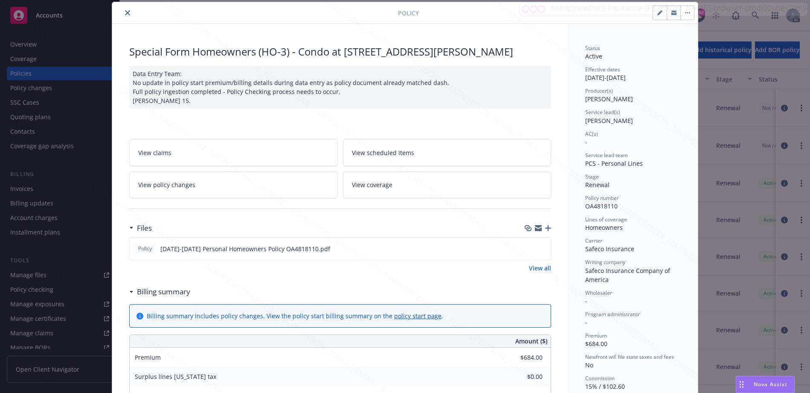
click at [129, 293] on icon at bounding box center [131, 292] width 4 height 2
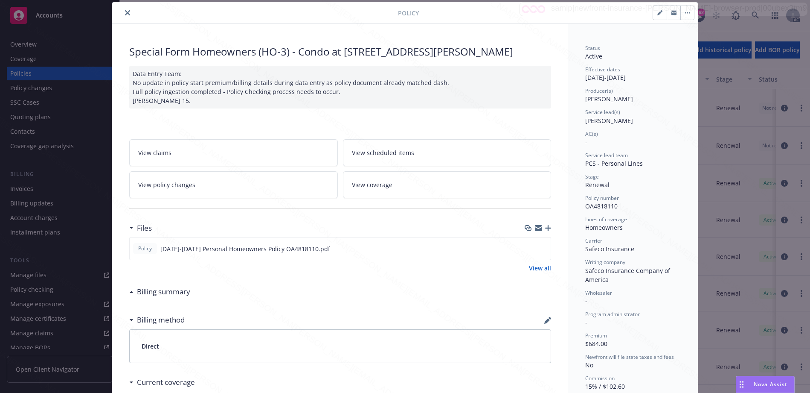
click at [126, 11] on icon "close" at bounding box center [127, 12] width 5 height 5
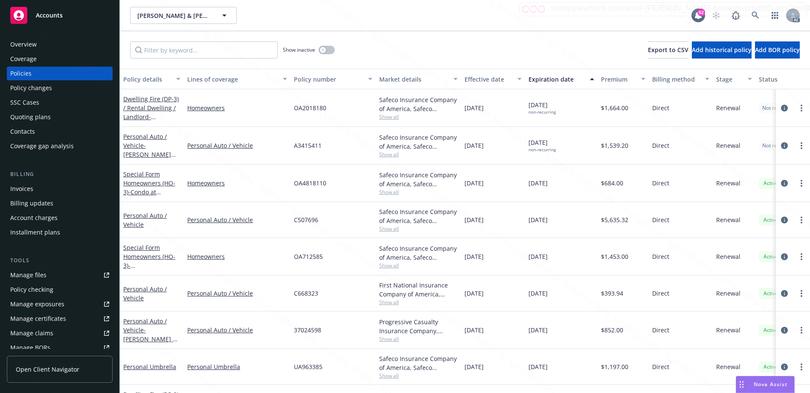
click at [23, 44] on div "Overview" at bounding box center [23, 45] width 26 height 14
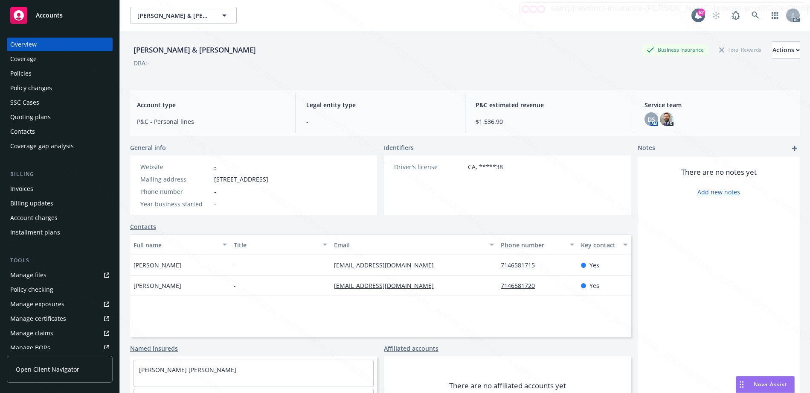
drag, startPoint x: 214, startPoint y: 179, endPoint x: 269, endPoint y: 176, distance: 55.1
click at [268, 176] on span "22121 Jonesport Ln, Huntington Beach, CA, 92646" at bounding box center [241, 179] width 54 height 9
copy span "22121 Jonesport Ln,"
click at [331, 269] on div "lizemalone@aol.com" at bounding box center [414, 265] width 167 height 20
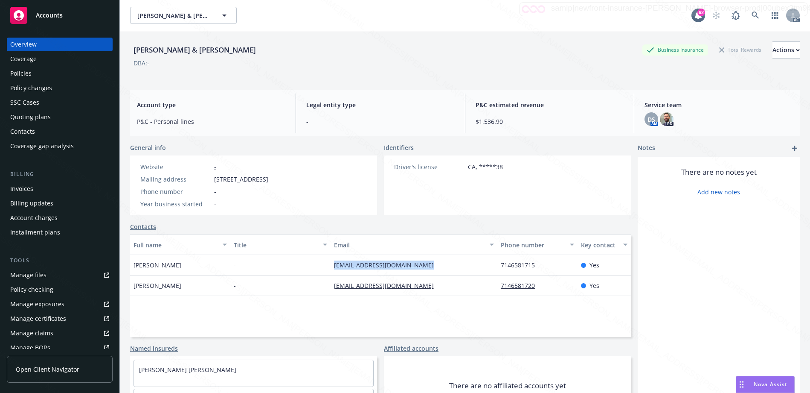
click at [331, 269] on div "lizemalone@aol.com" at bounding box center [414, 265] width 167 height 20
copy div "lizemalone@aol.com"
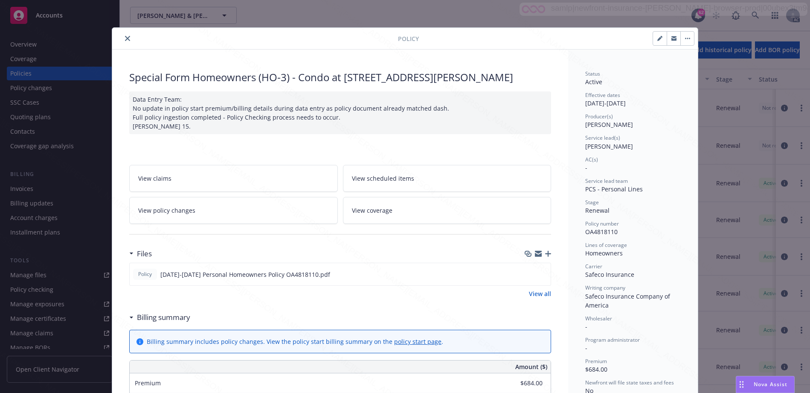
scroll to position [26, 0]
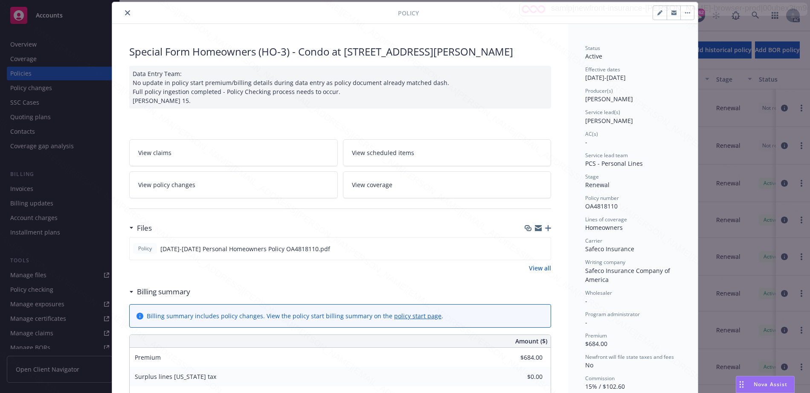
click at [129, 297] on div "Billing summary" at bounding box center [159, 291] width 61 height 11
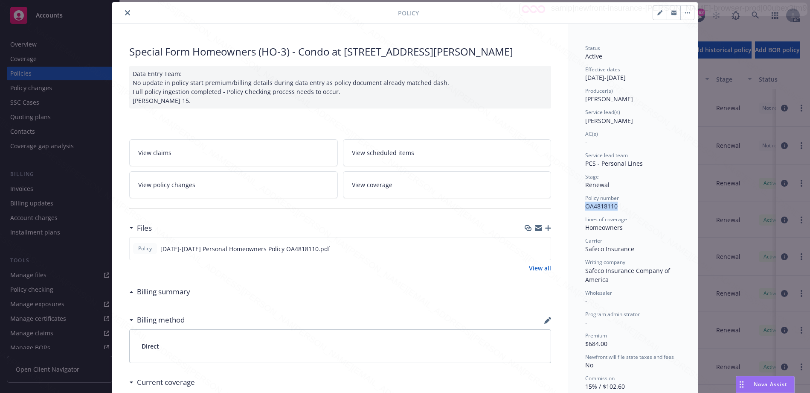
drag, startPoint x: 582, startPoint y: 206, endPoint x: 625, endPoint y: 207, distance: 43.5
click at [625, 207] on div "Status Active Effective dates 12/27/2024 - 12/27/2025 Producer(s) Kelsey Malone…" at bounding box center [633, 287] width 130 height 527
copy span "OA4818110"
click at [526, 250] on icon "download file" at bounding box center [529, 246] width 6 height 5
